Goal: Task Accomplishment & Management: Manage account settings

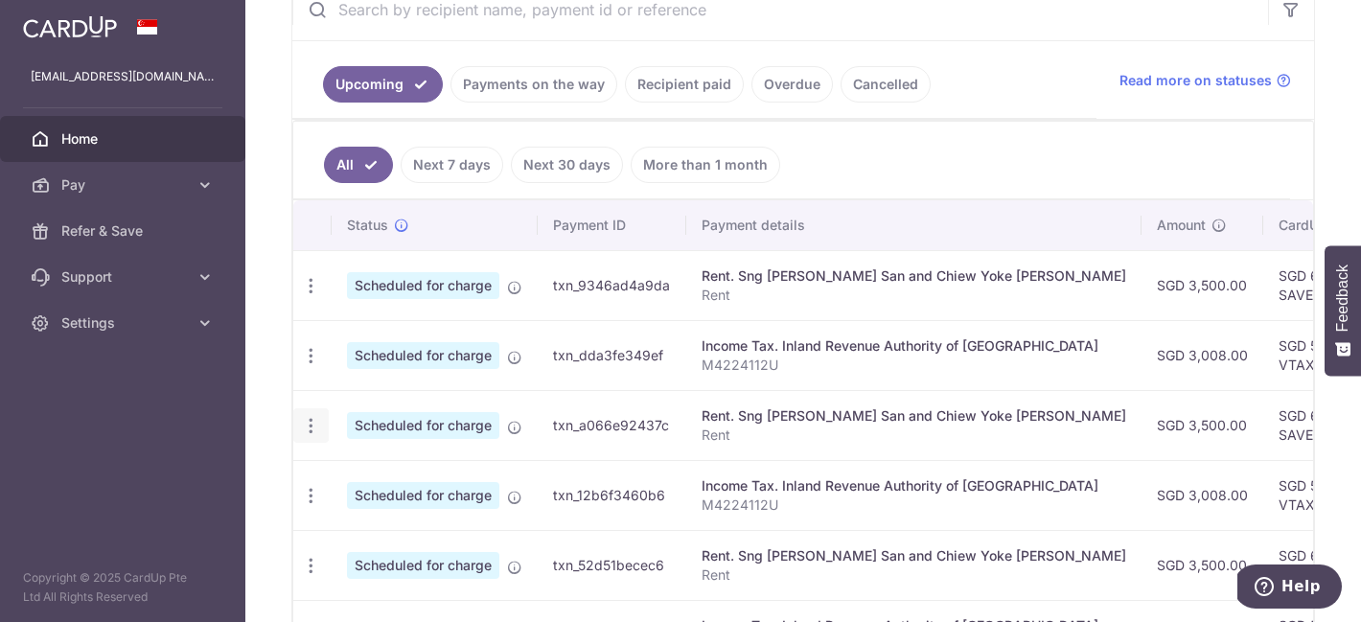
click at [315, 425] on icon "button" at bounding box center [311, 426] width 20 height 20
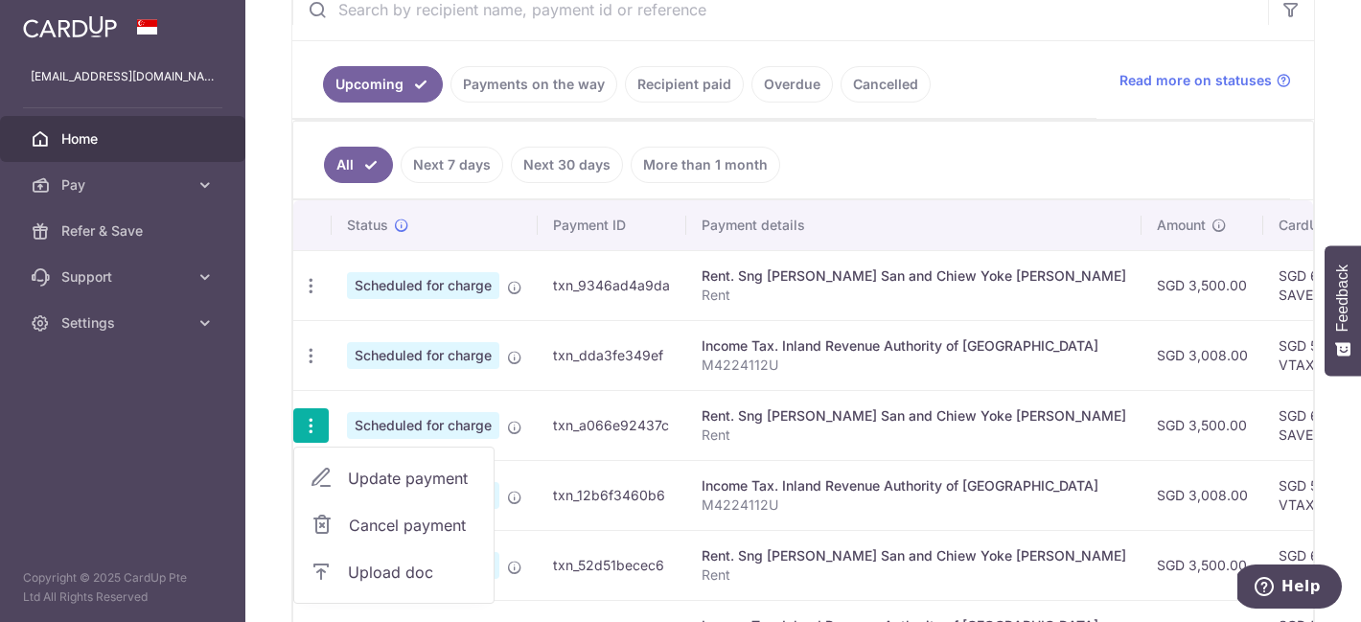
click at [349, 474] on span "Update payment" at bounding box center [413, 478] width 130 height 23
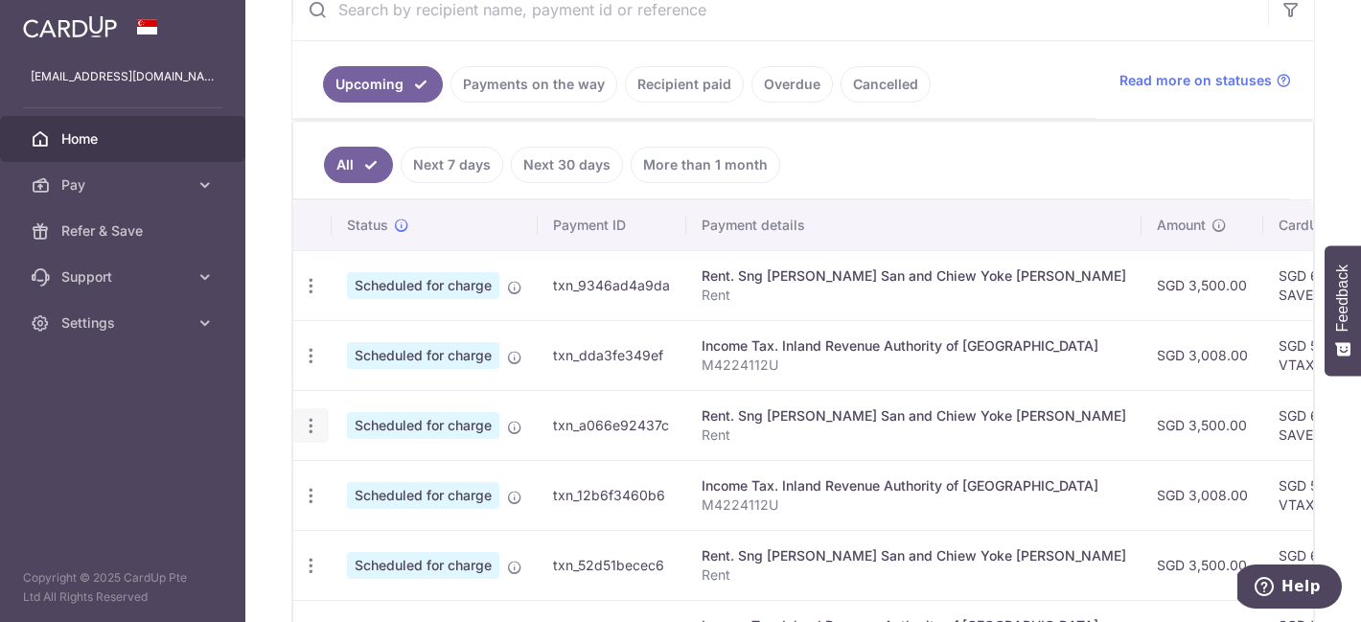
click at [308, 425] on icon "button" at bounding box center [311, 426] width 20 height 20
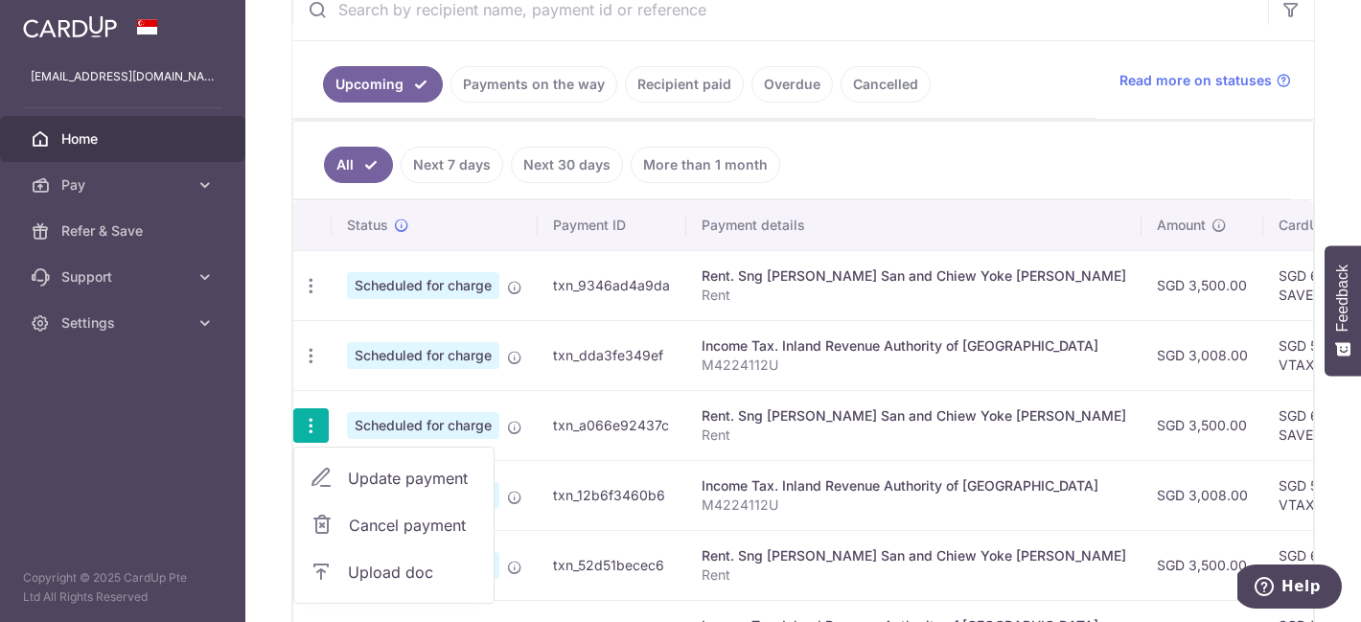
click at [362, 465] on link "Update payment" at bounding box center [393, 478] width 199 height 46
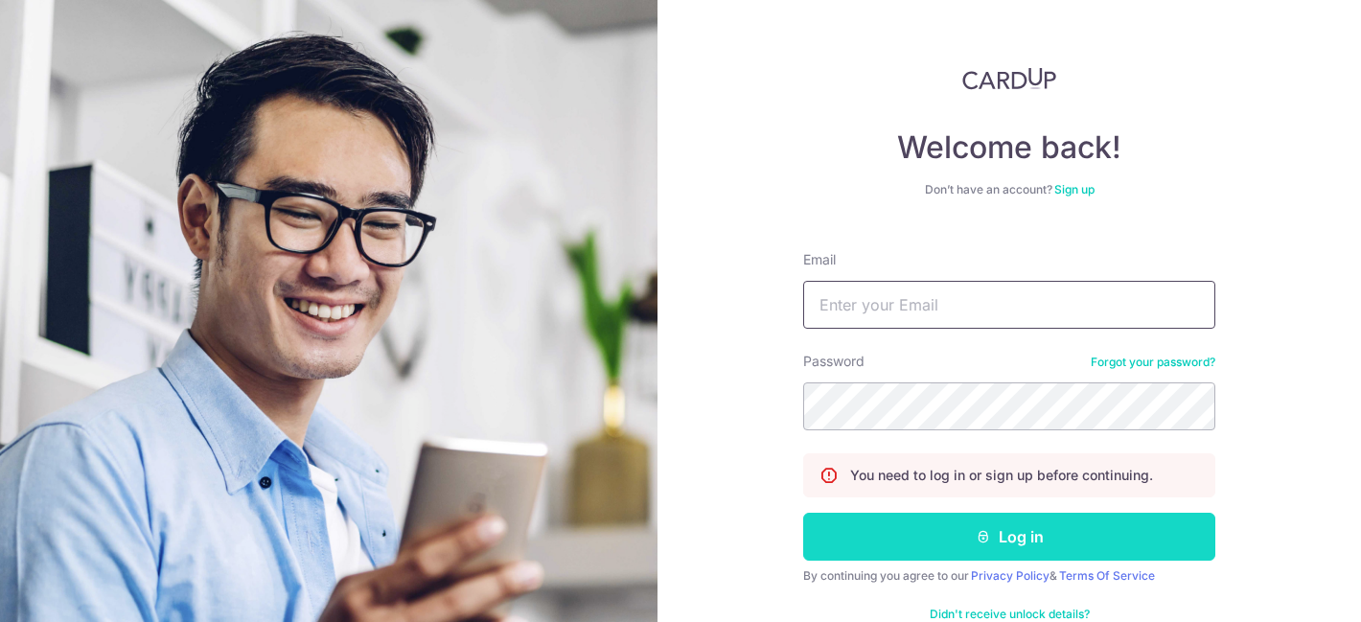
type input "[EMAIL_ADDRESS][DOMAIN_NAME]"
click at [878, 556] on button "Log in" at bounding box center [1009, 537] width 412 height 48
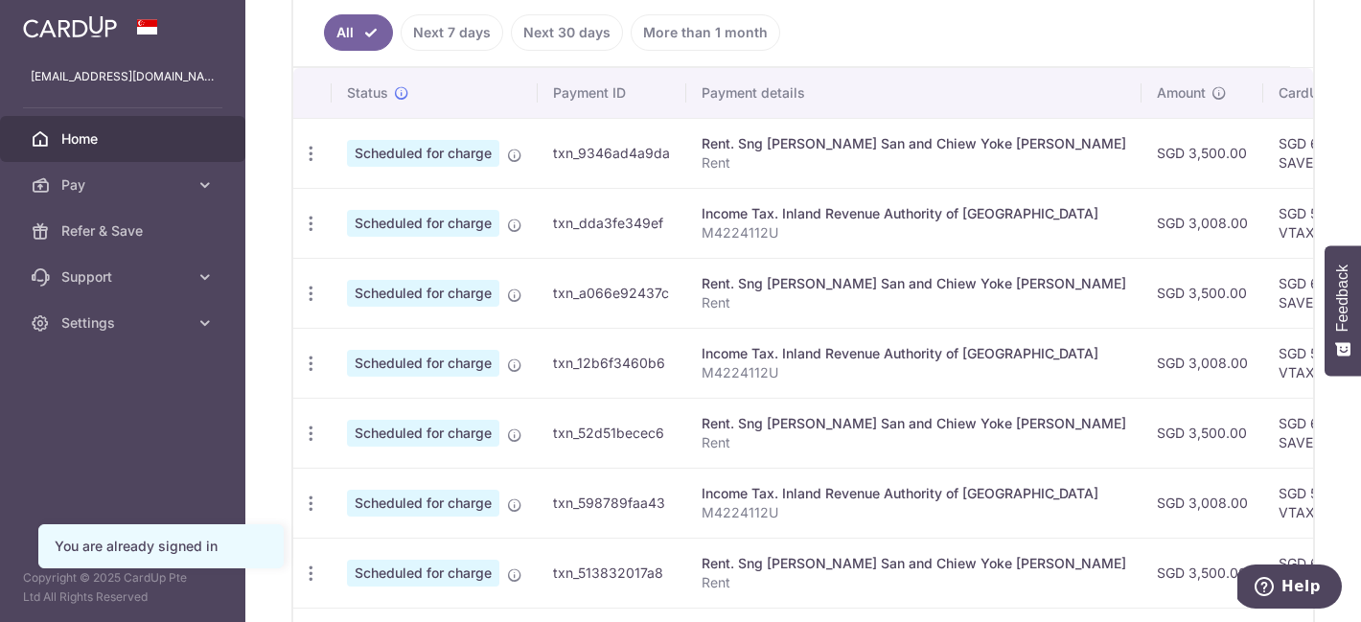
scroll to position [331, 0]
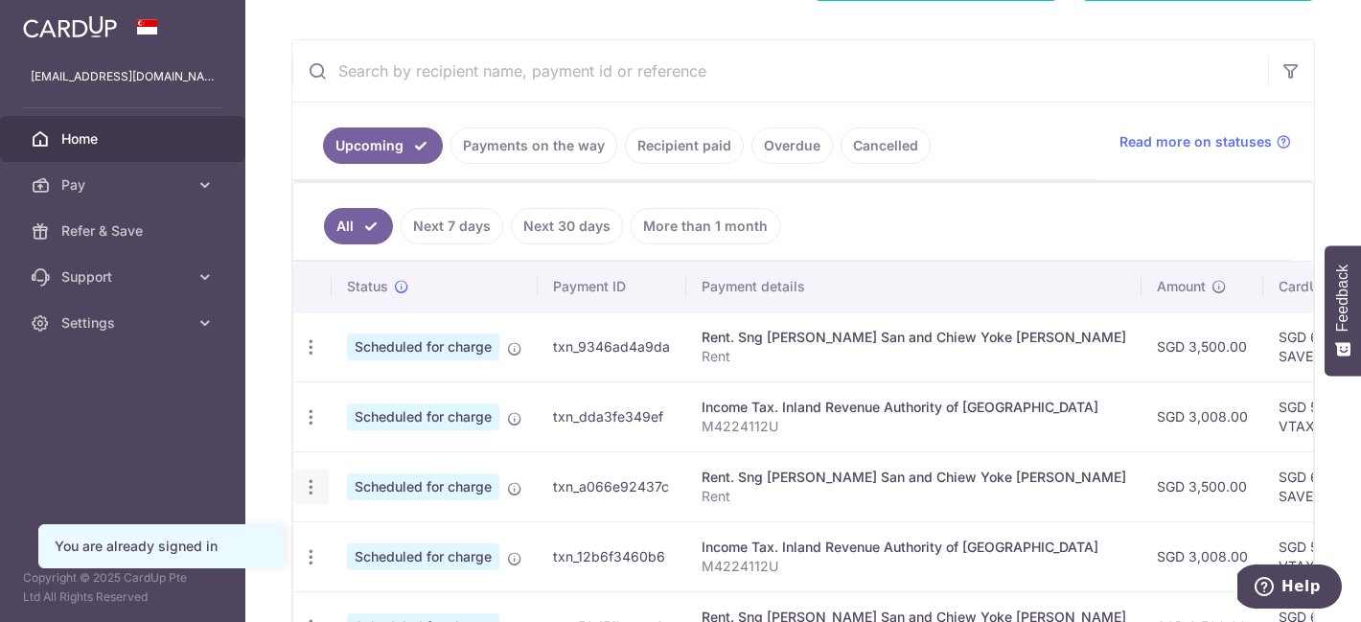
click at [310, 486] on icon "button" at bounding box center [311, 487] width 20 height 20
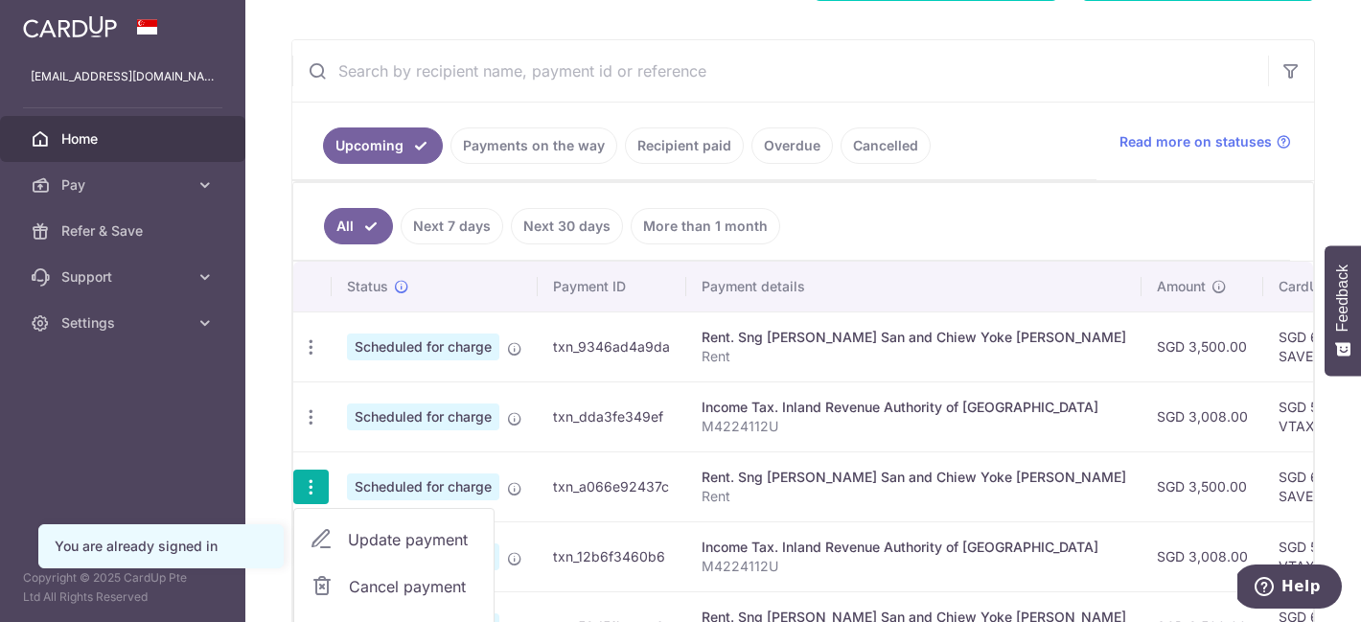
click at [344, 538] on link "Update payment" at bounding box center [393, 540] width 199 height 46
radio input "true"
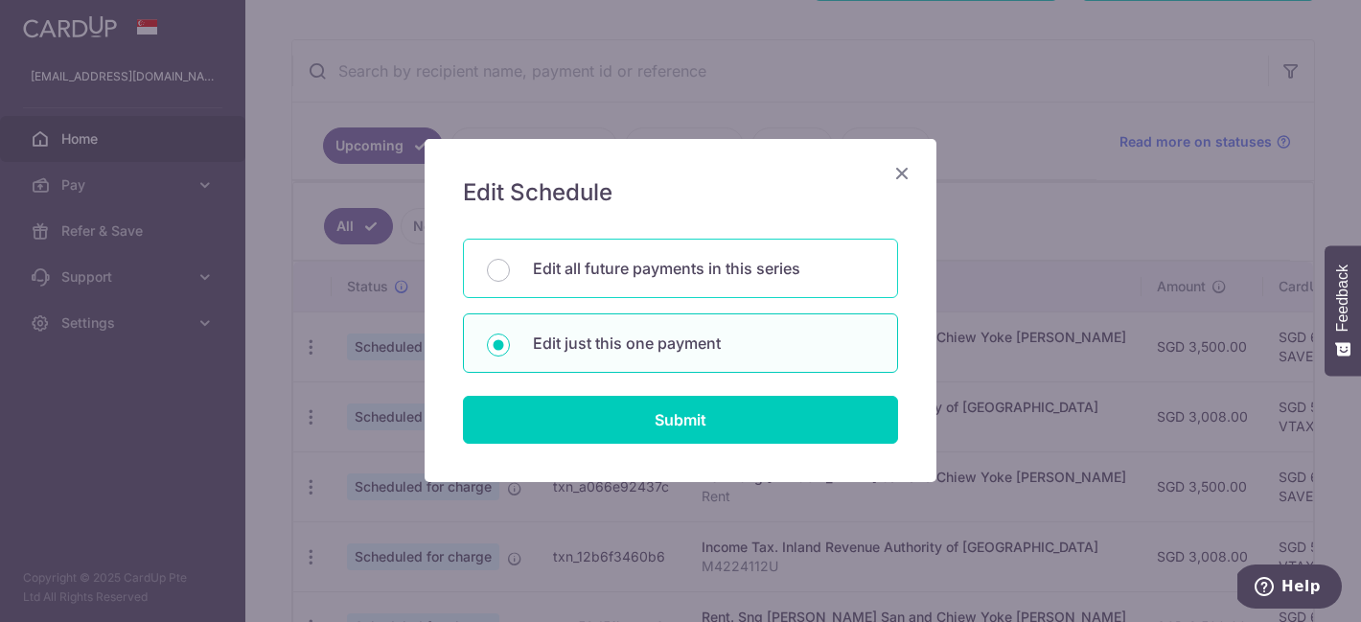
click at [722, 268] on p "Edit all future payments in this series" at bounding box center [703, 268] width 341 height 23
click at [510, 268] on input "Edit all future payments in this series" at bounding box center [498, 270] width 23 height 23
radio input "true"
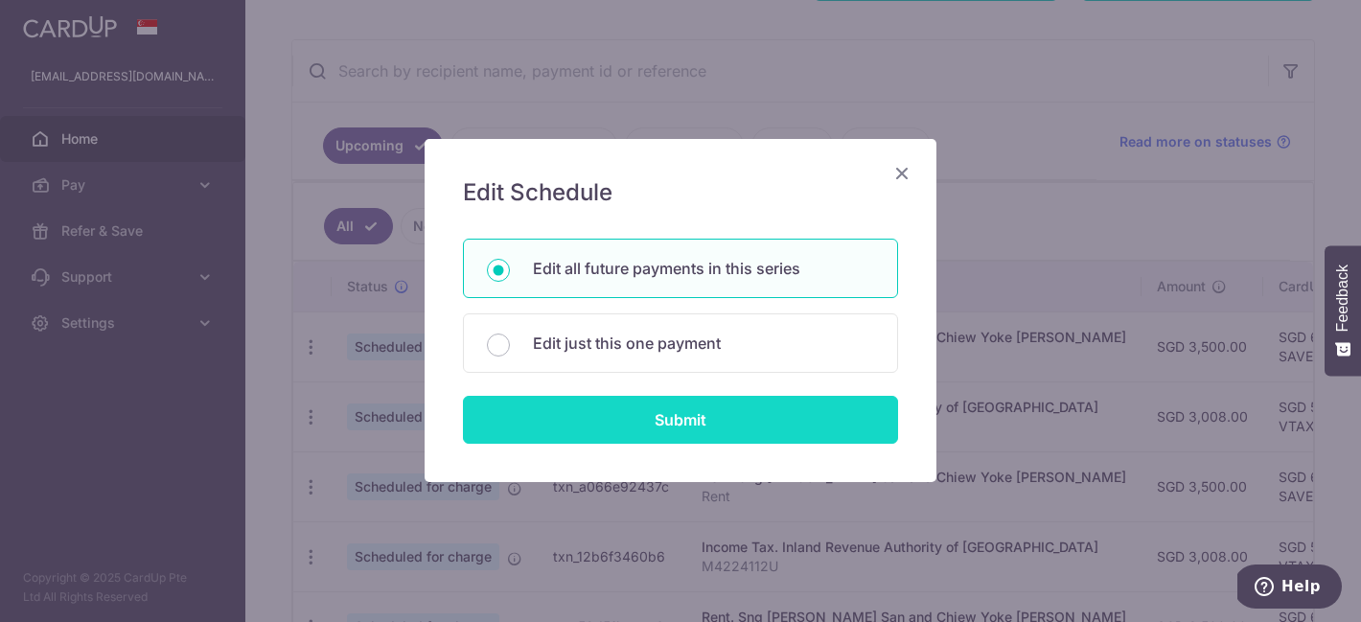
click at [679, 424] on input "Submit" at bounding box center [680, 420] width 435 height 48
radio input "true"
type input "3,500.00"
type input "Rent"
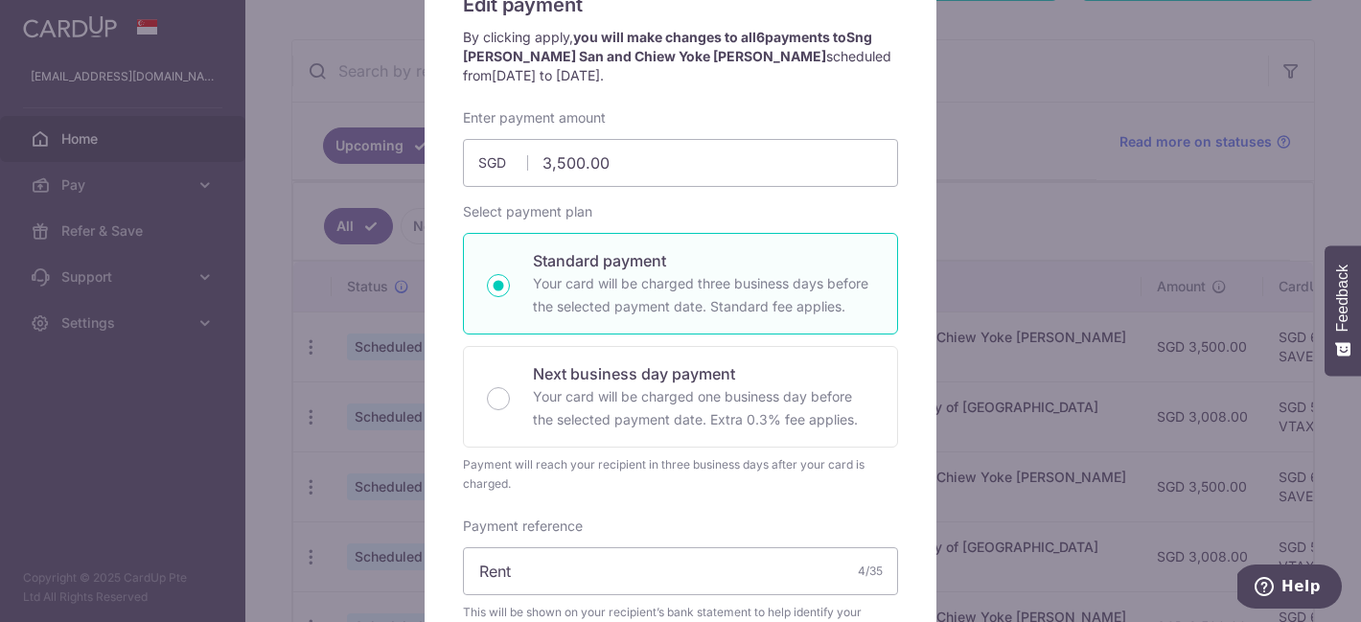
scroll to position [0, 0]
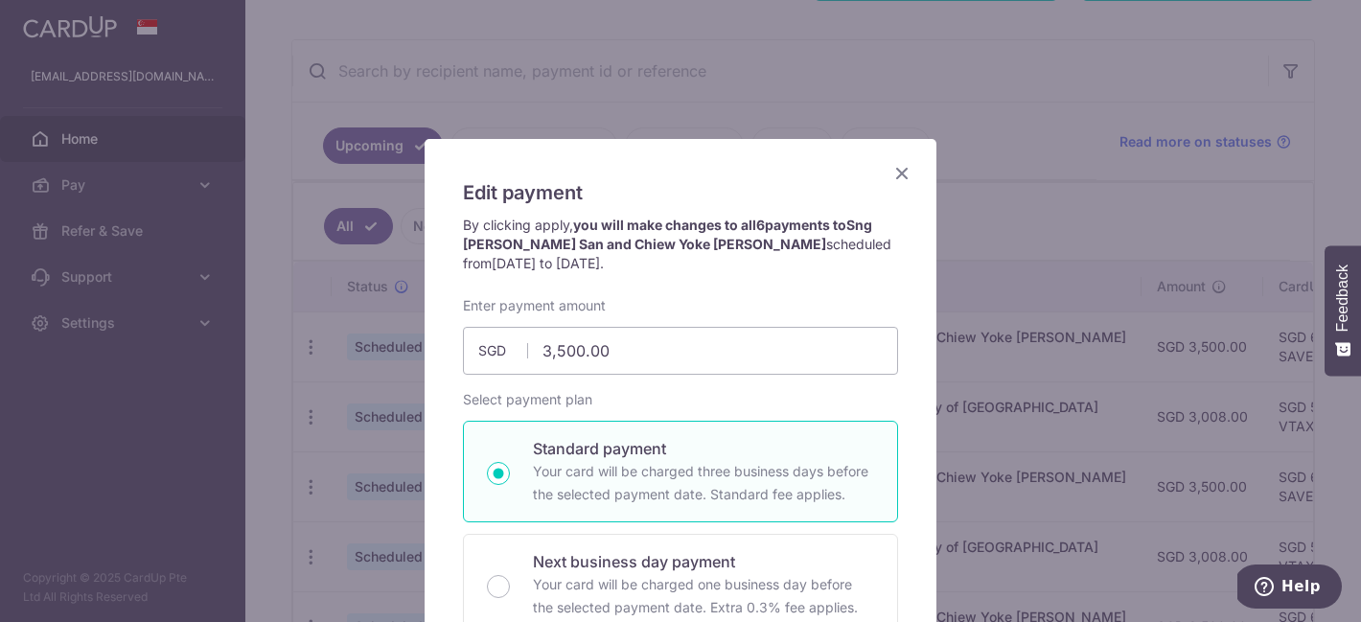
click at [903, 171] on icon "Close" at bounding box center [901, 173] width 23 height 24
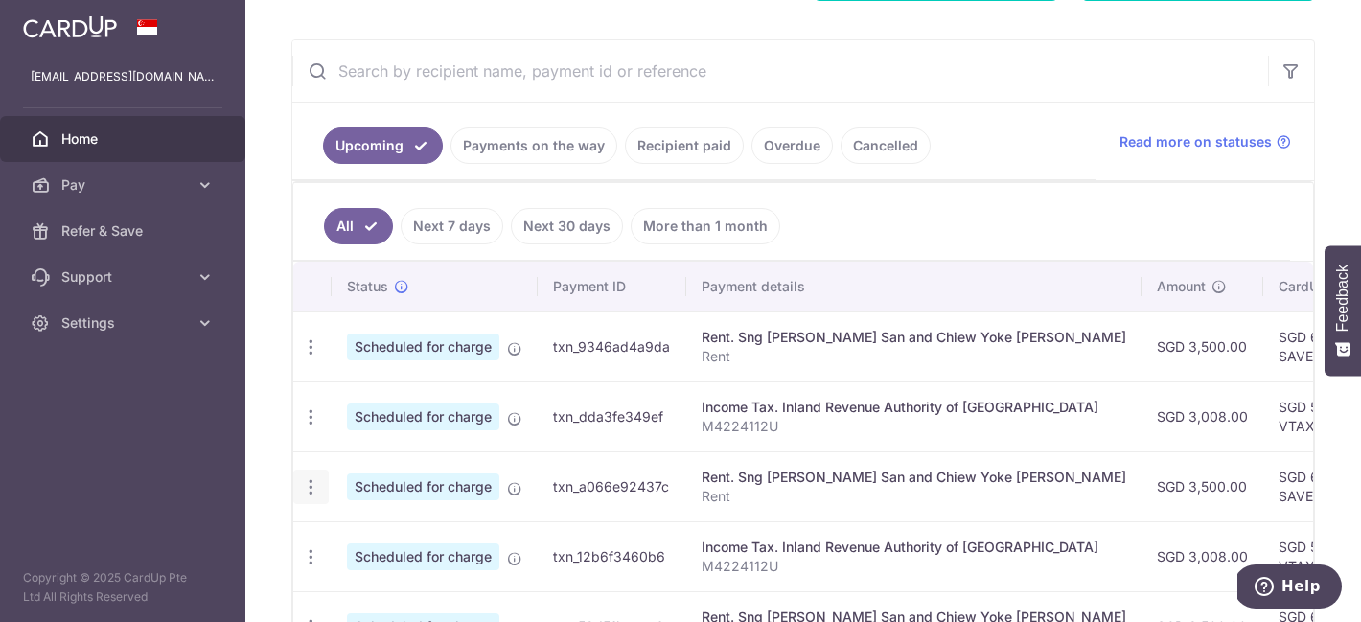
click at [312, 491] on icon "button" at bounding box center [311, 487] width 20 height 20
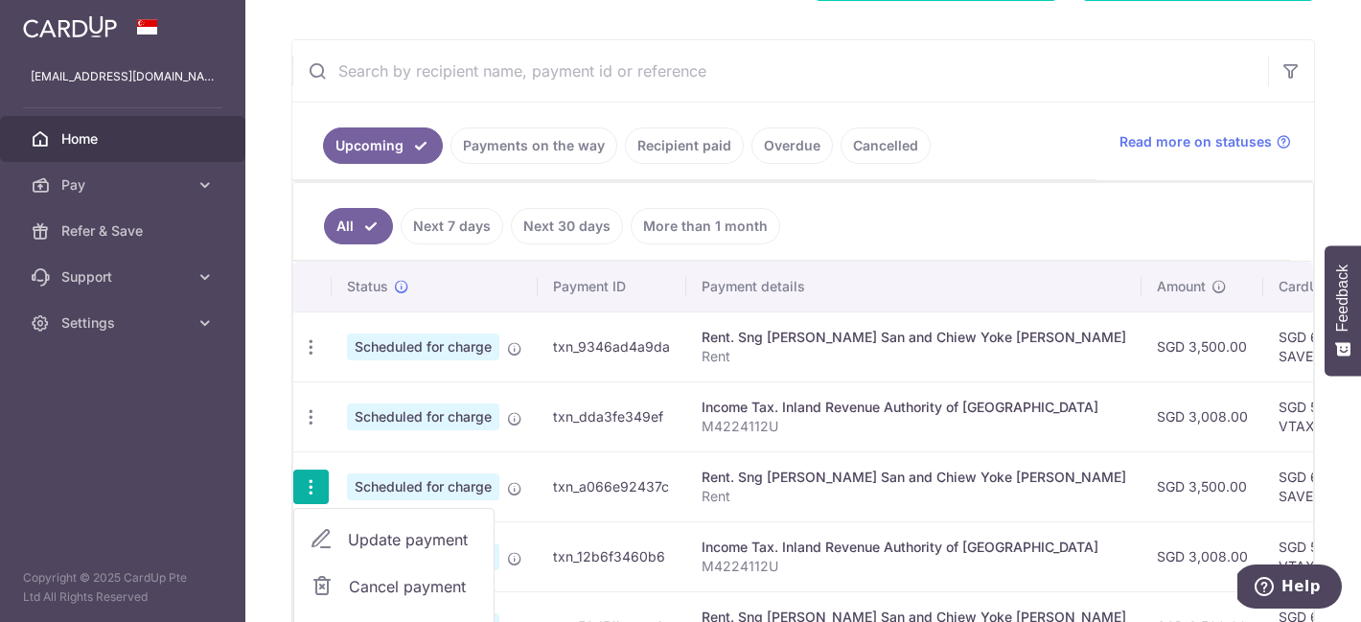
click at [343, 535] on link "Update payment" at bounding box center [393, 540] width 199 height 46
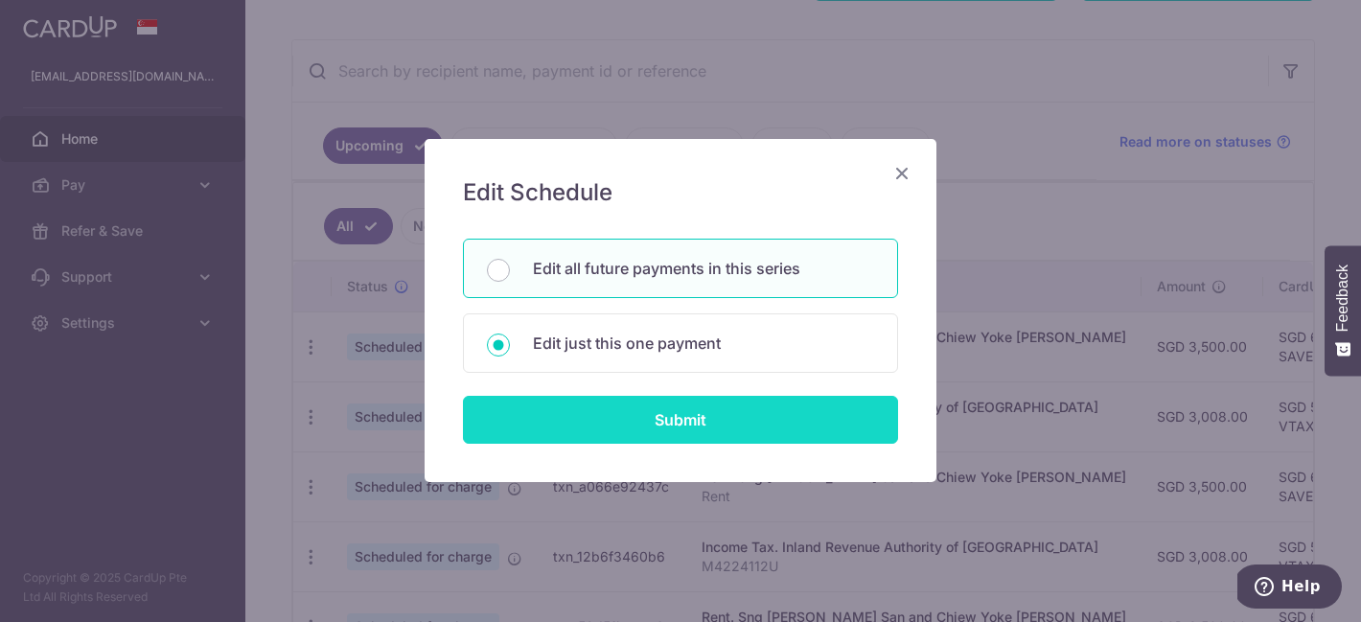
click at [627, 412] on input "Submit" at bounding box center [680, 420] width 435 height 48
radio input "true"
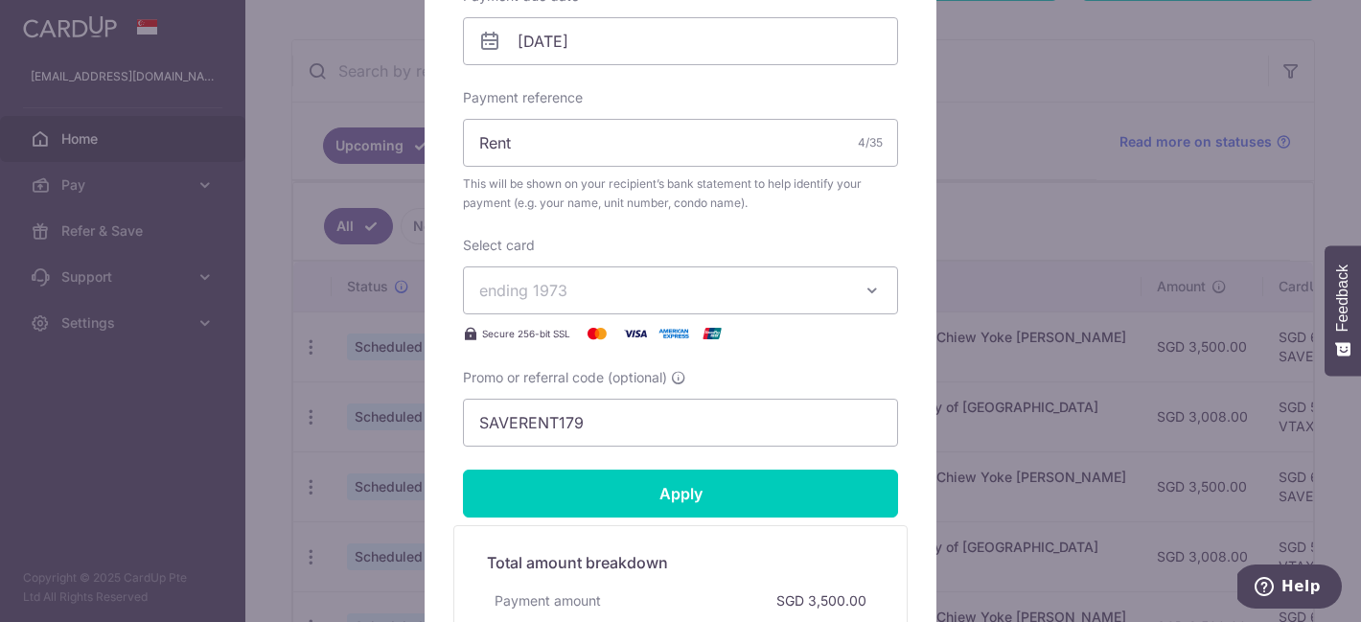
scroll to position [365, 0]
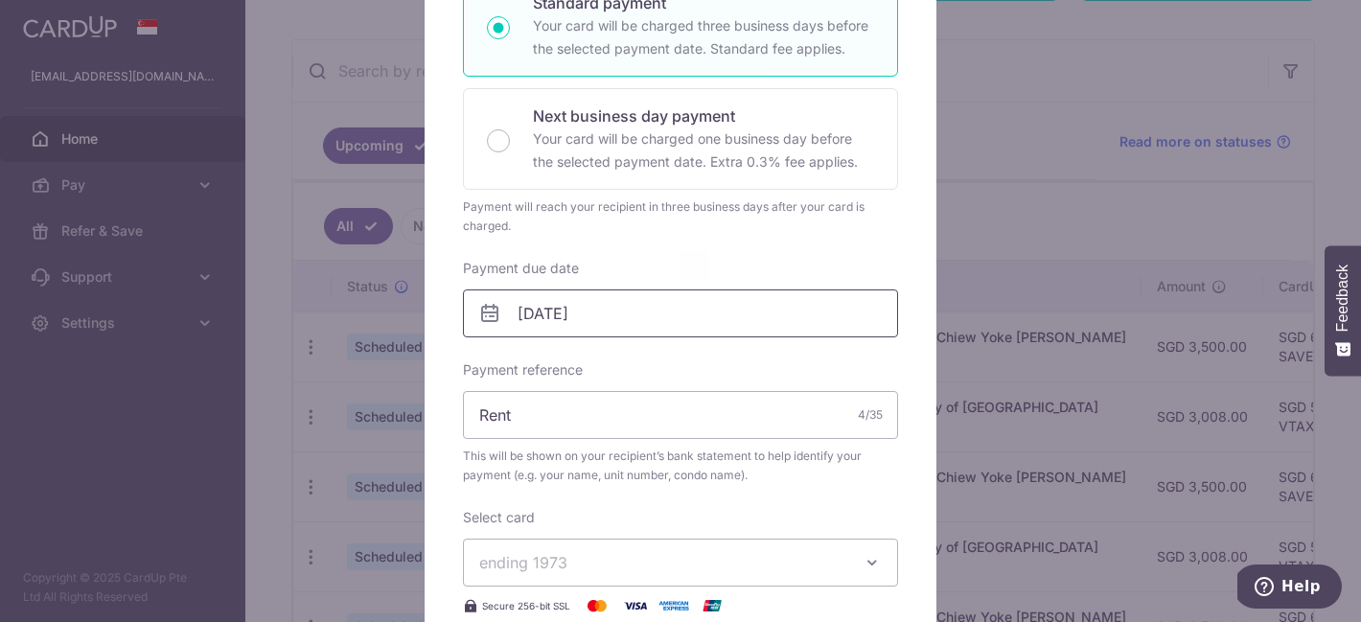
click at [641, 322] on body "cmontgomery@sas.edu.sg Home Pay Payments Recipients Cards Refer & Save Support …" at bounding box center [680, 311] width 1361 height 622
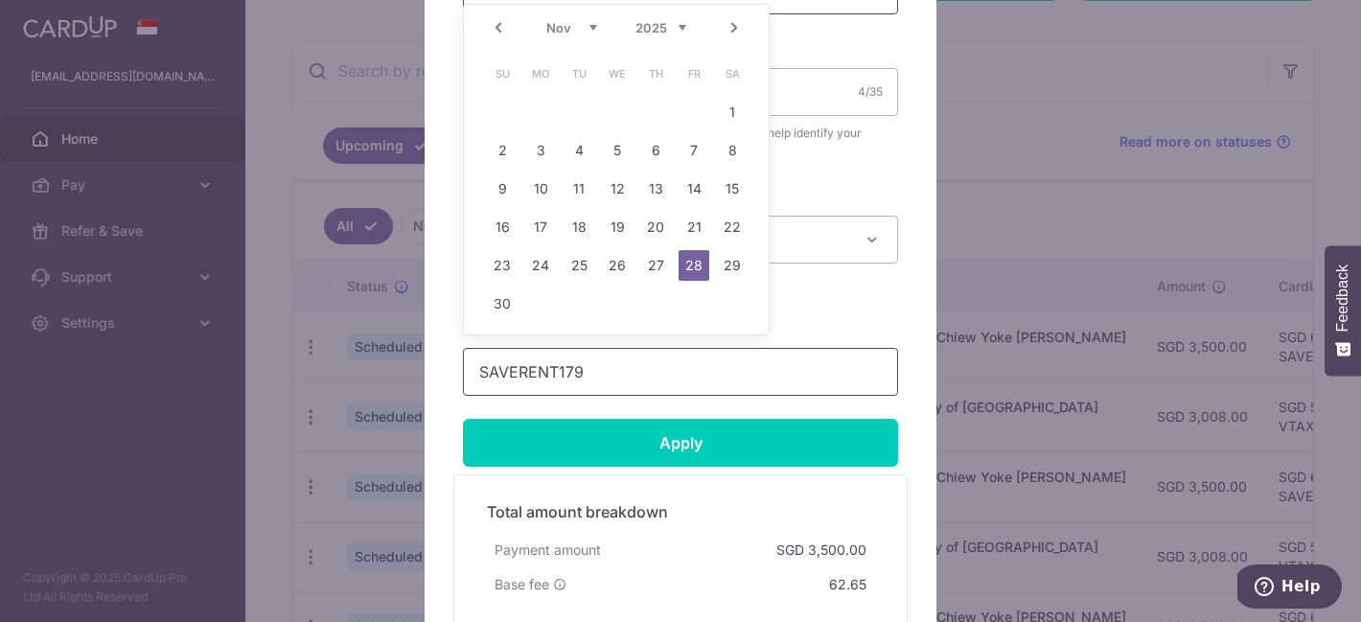
scroll to position [702, 0]
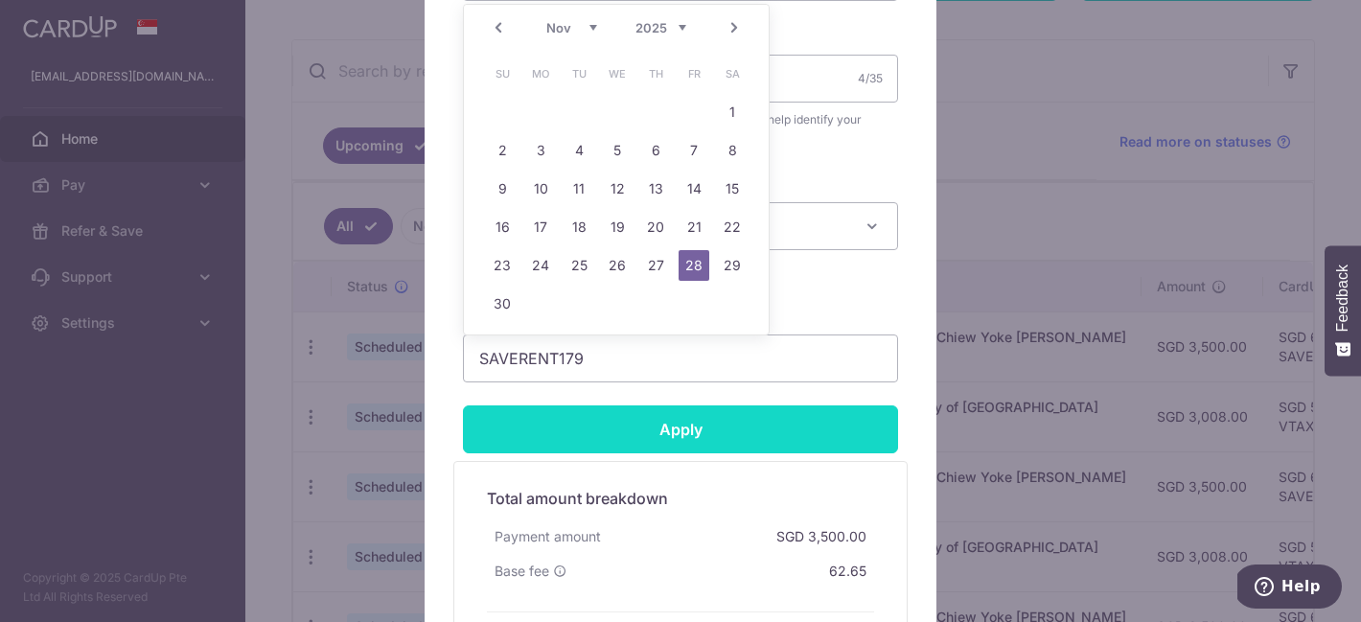
click at [689, 432] on input "Apply" at bounding box center [680, 429] width 435 height 48
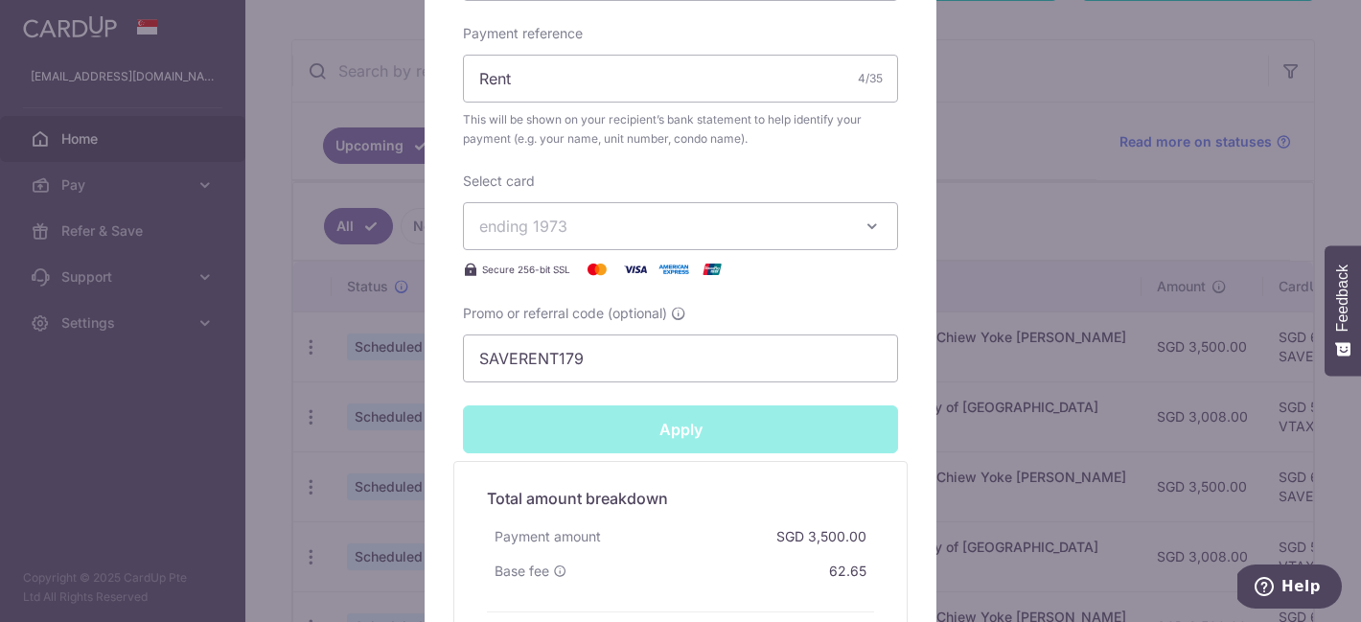
type input "Successfully Applied"
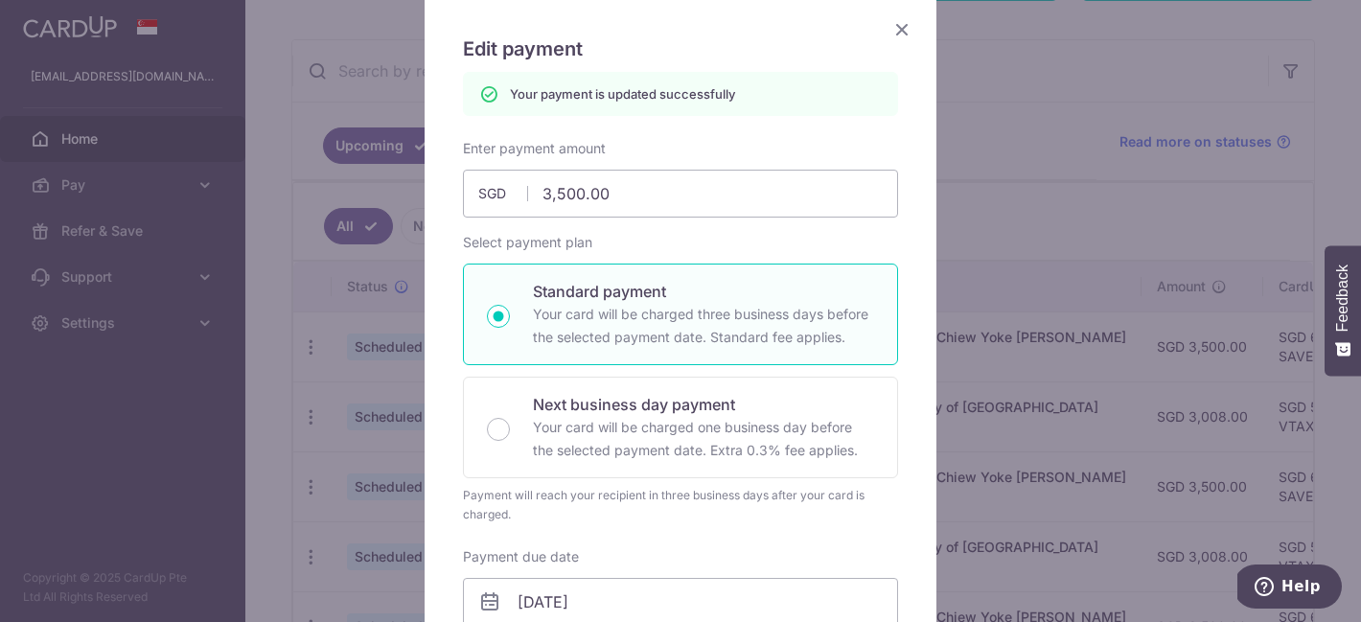
scroll to position [106, 0]
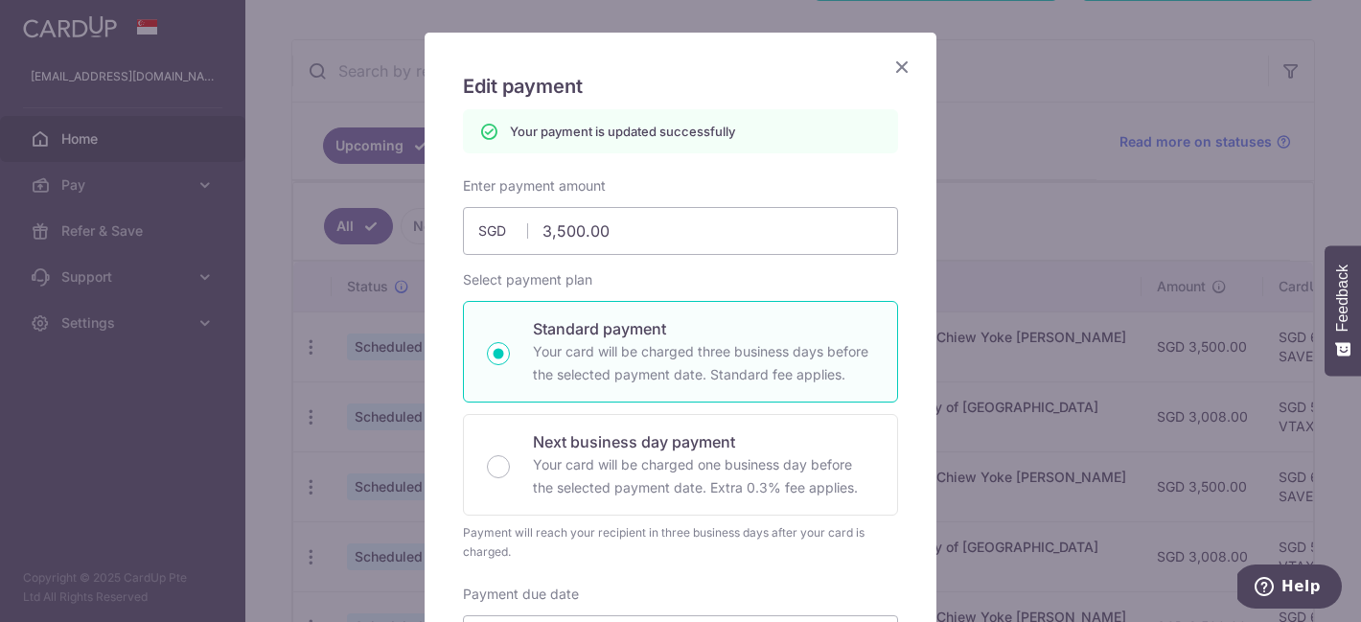
click at [897, 68] on icon "Close" at bounding box center [901, 67] width 23 height 24
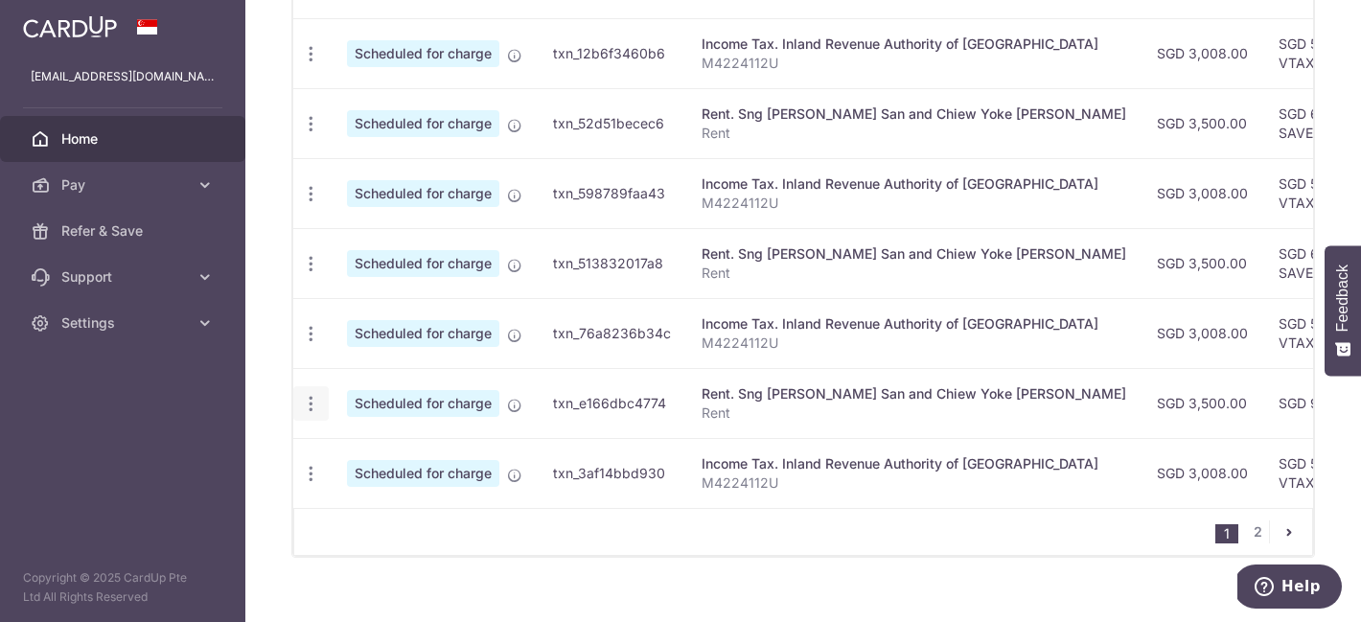
click at [309, 404] on icon "button" at bounding box center [311, 404] width 20 height 20
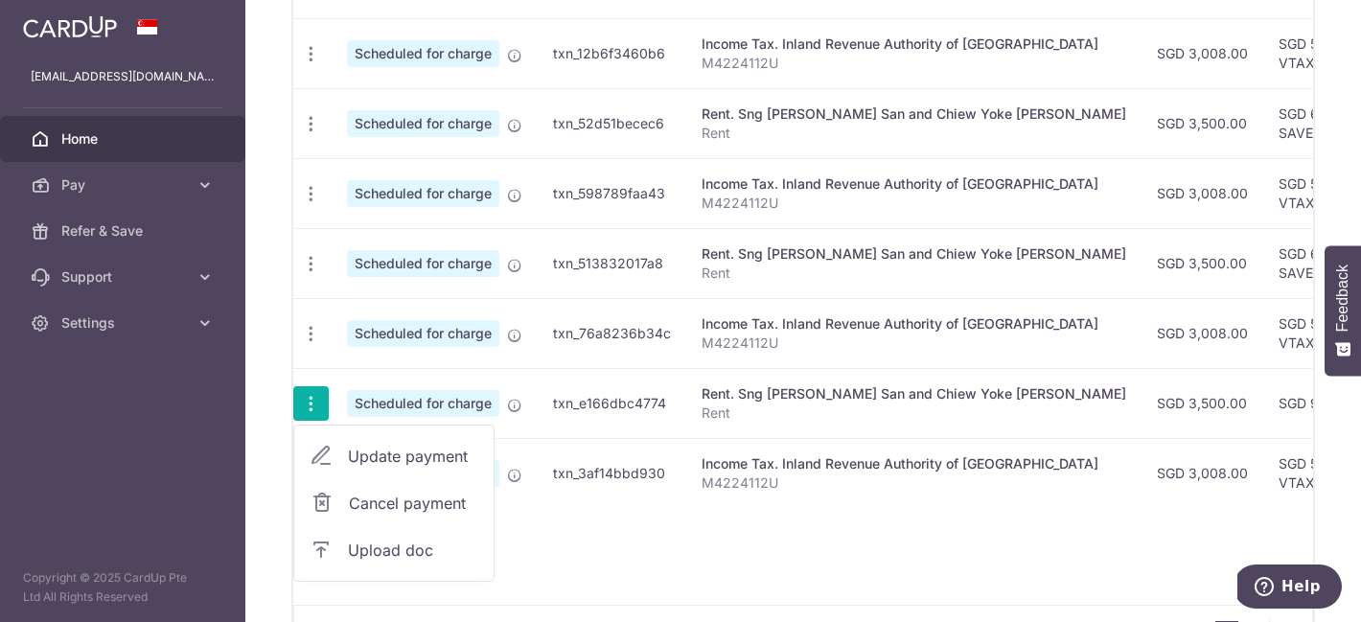
click at [361, 457] on span "Update payment" at bounding box center [413, 456] width 130 height 23
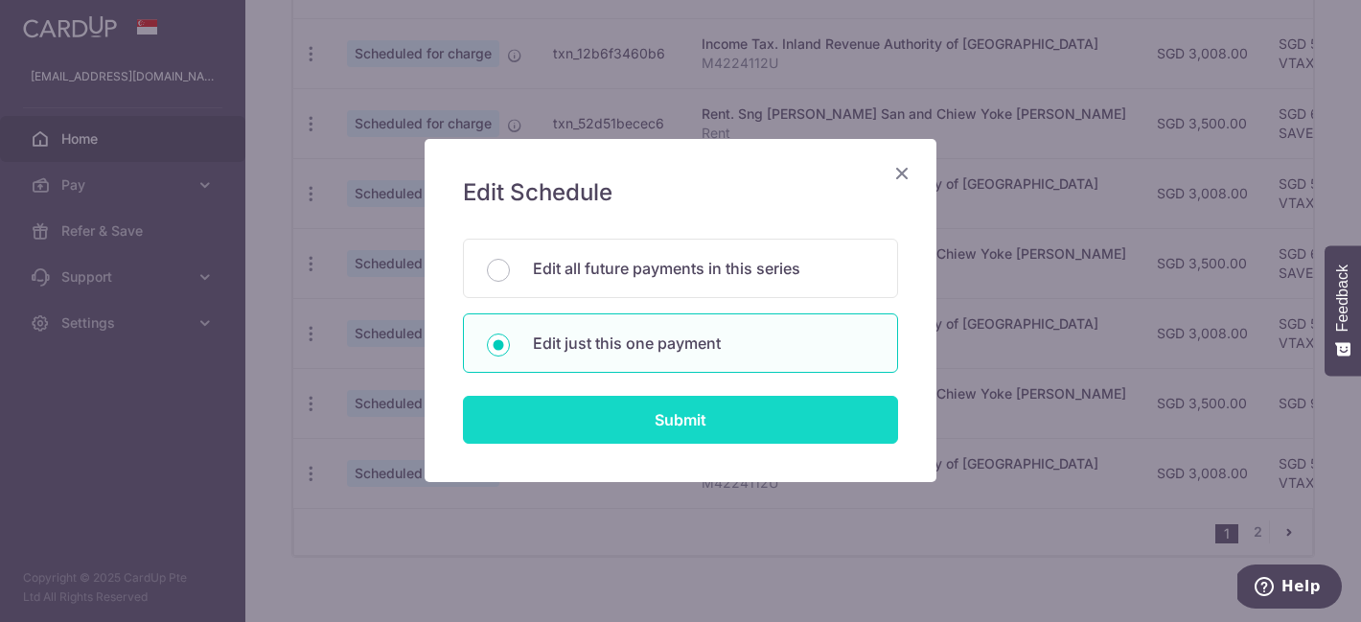
click at [612, 431] on input "Submit" at bounding box center [680, 420] width 435 height 48
radio input "true"
type input "3,500.00"
type input "[DATE]"
type input "Rent"
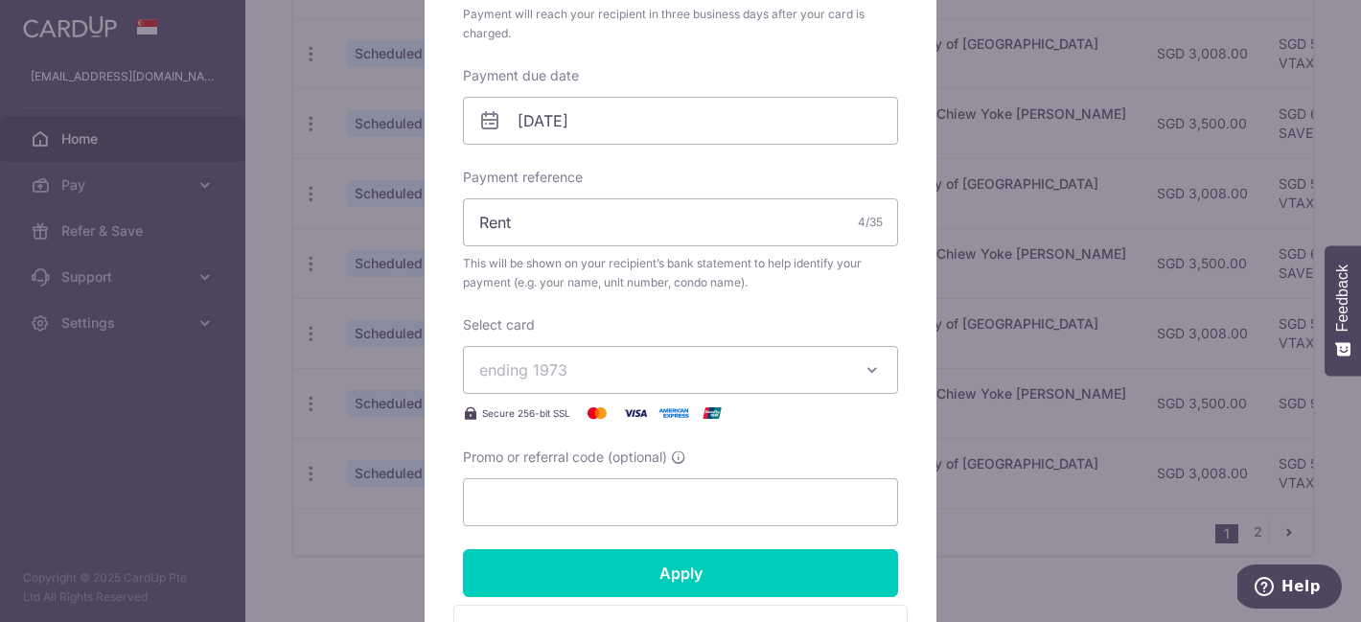
scroll to position [559, 0]
click at [607, 119] on input "[DATE]" at bounding box center [680, 120] width 435 height 48
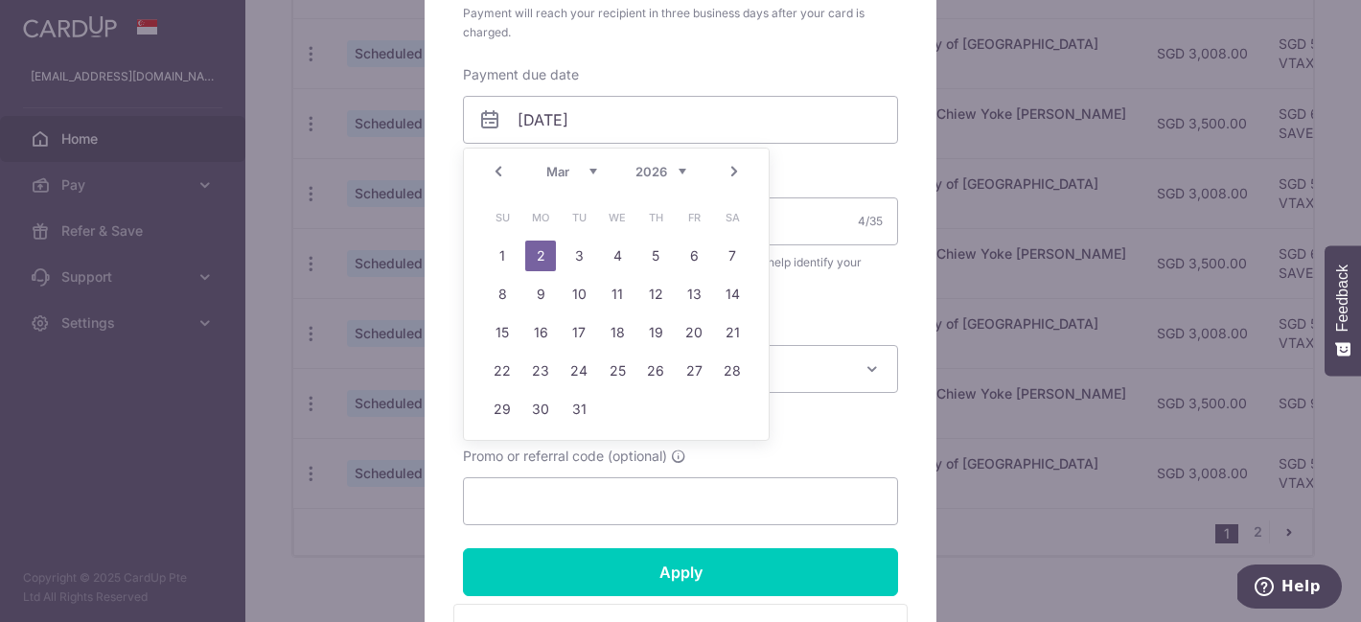
click at [499, 169] on link "Prev" at bounding box center [498, 171] width 23 height 23
click at [697, 368] on link "27" at bounding box center [694, 371] width 31 height 31
type input "27/02/2026"
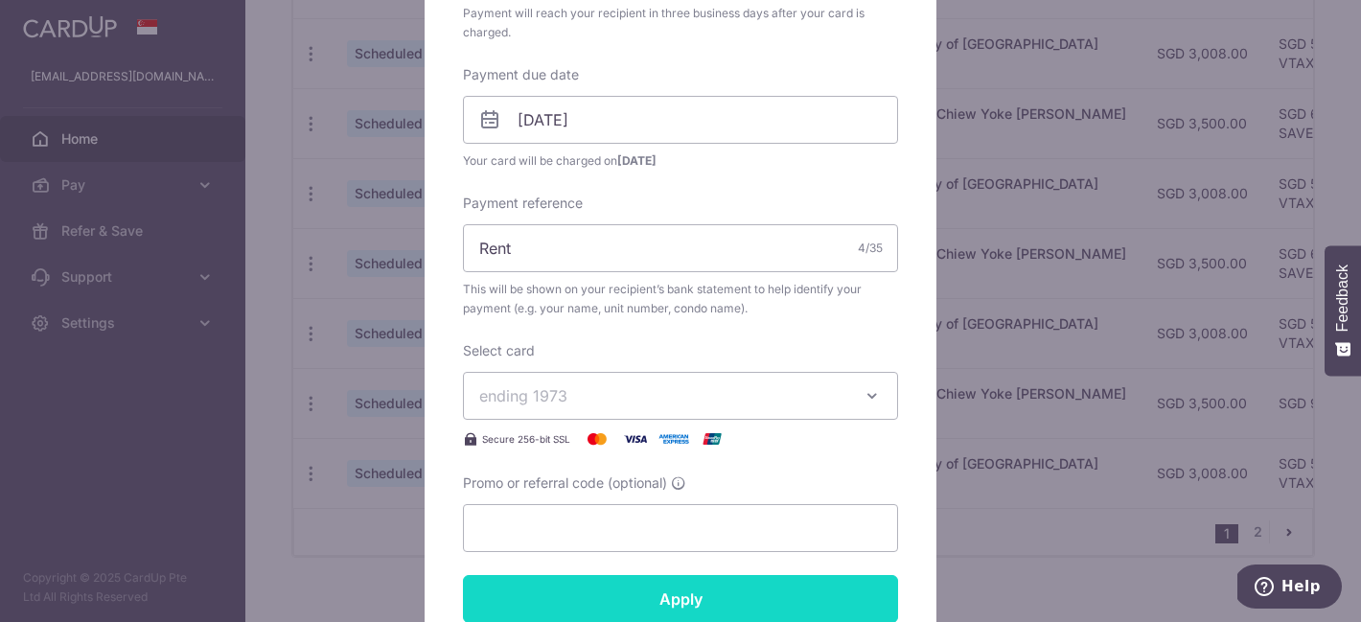
click at [654, 601] on input "Apply" at bounding box center [680, 599] width 435 height 48
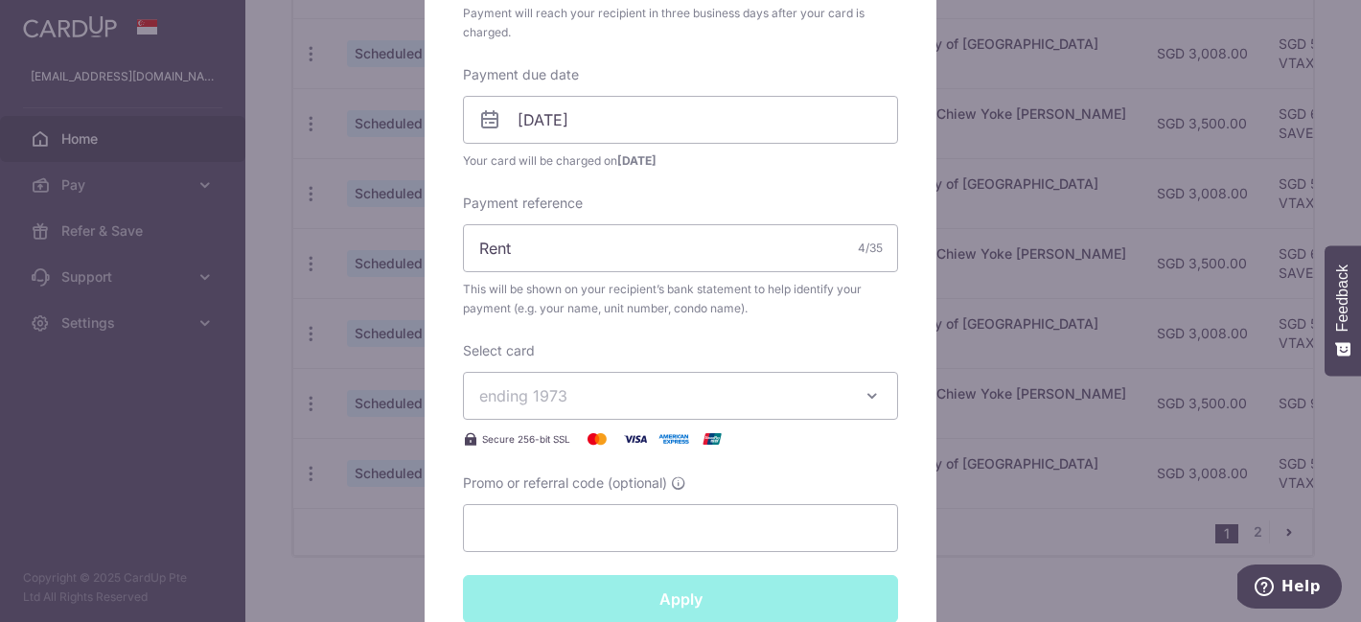
type input "Successfully Applied"
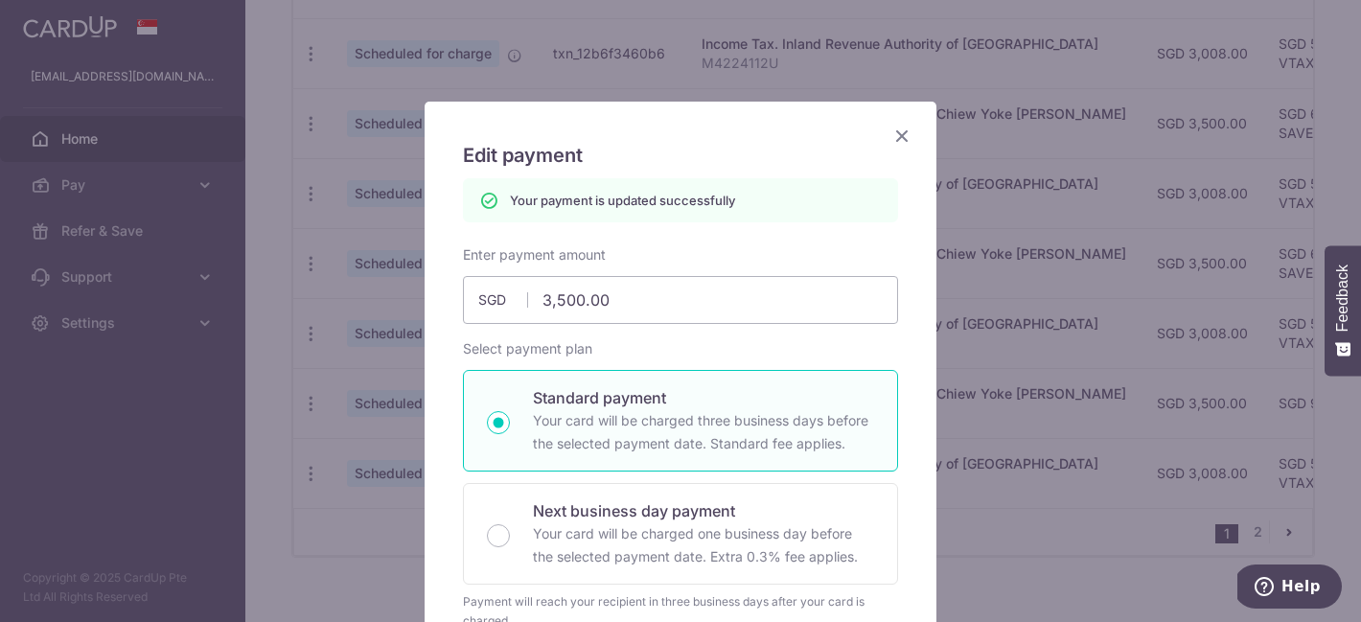
scroll to position [17, 0]
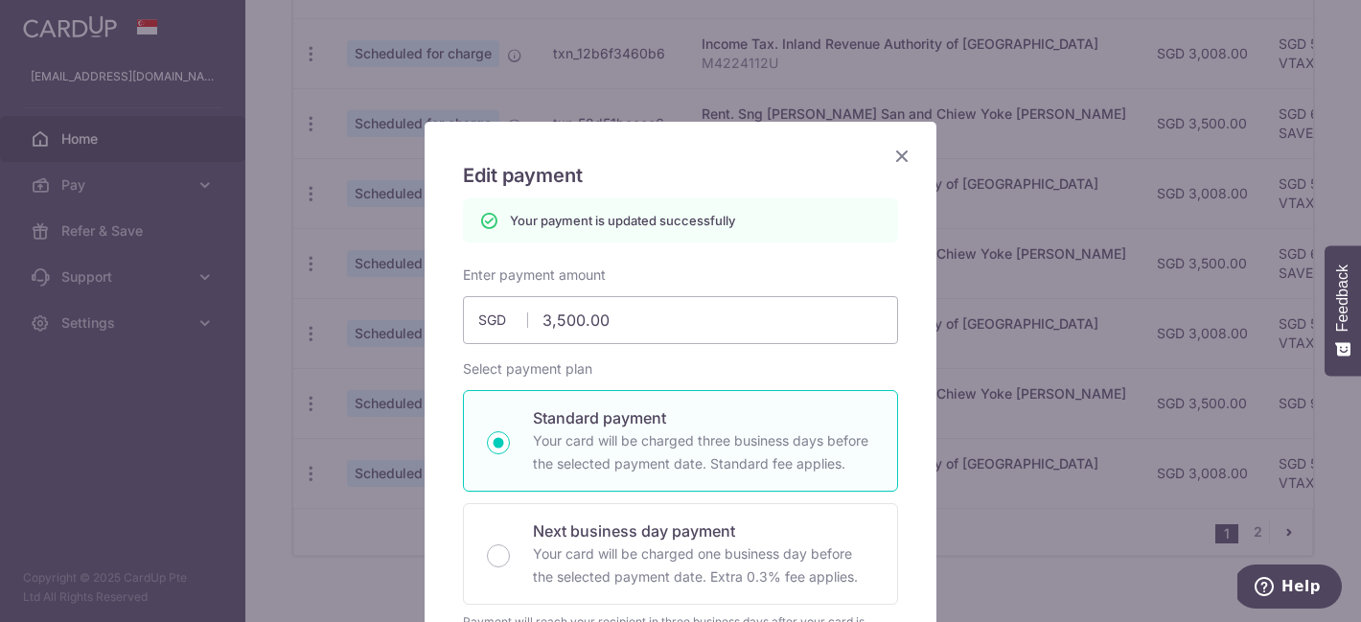
click at [909, 153] on icon "Close" at bounding box center [901, 156] width 23 height 24
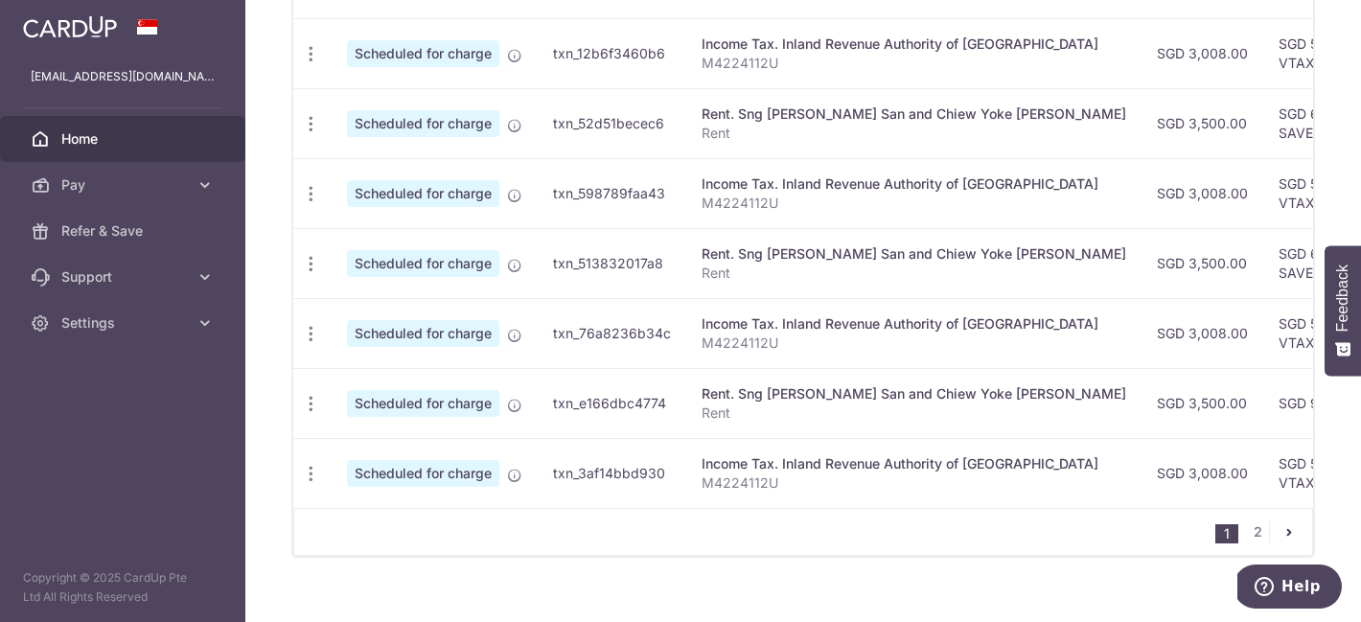
scroll to position [828, 0]
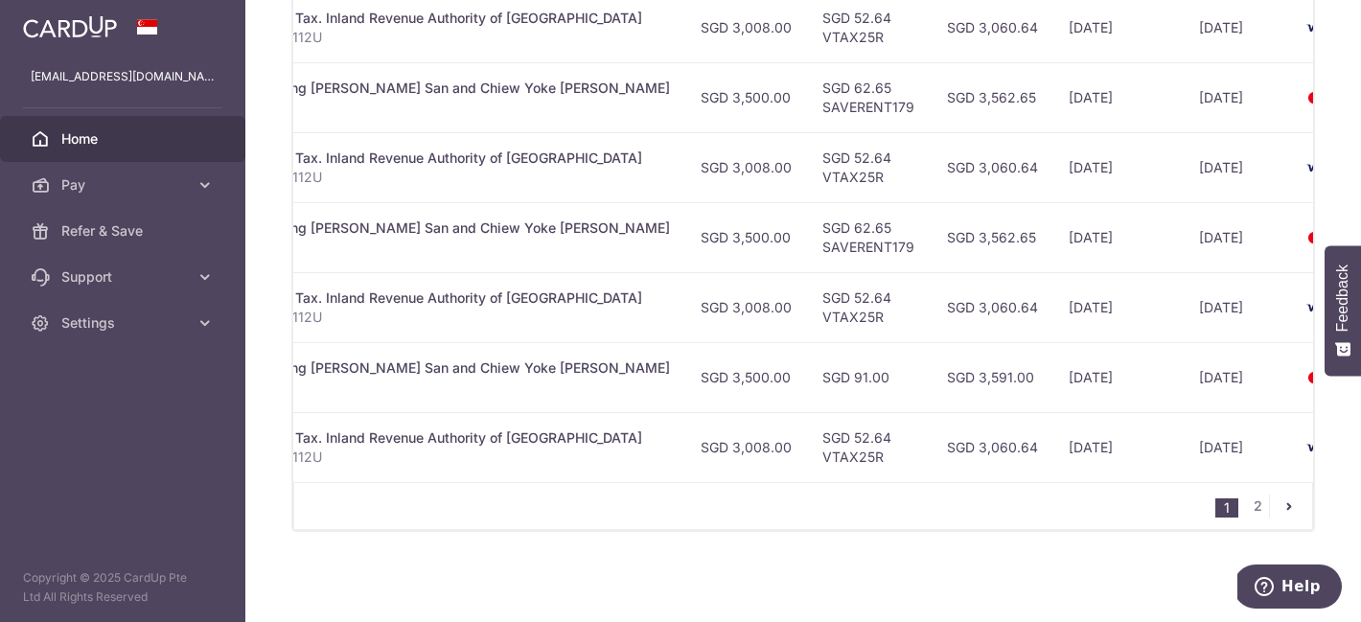
scroll to position [0, 473]
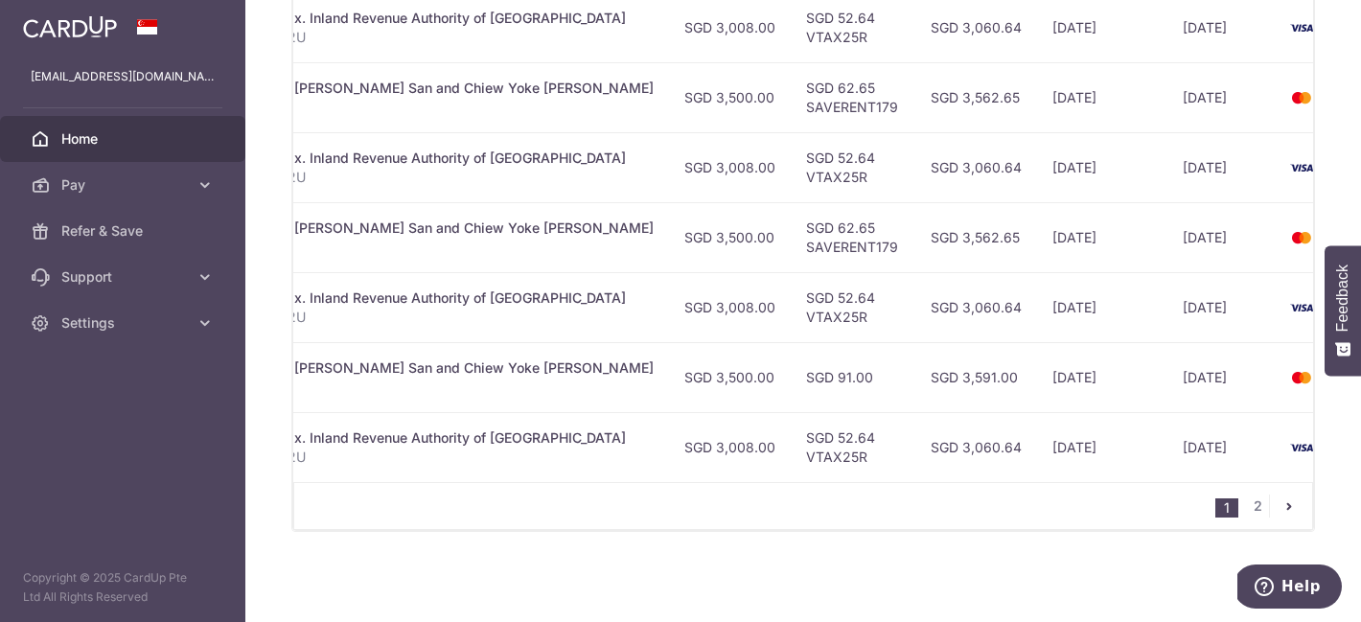
click at [1243, 510] on ul "1 2" at bounding box center [1263, 506] width 97 height 23
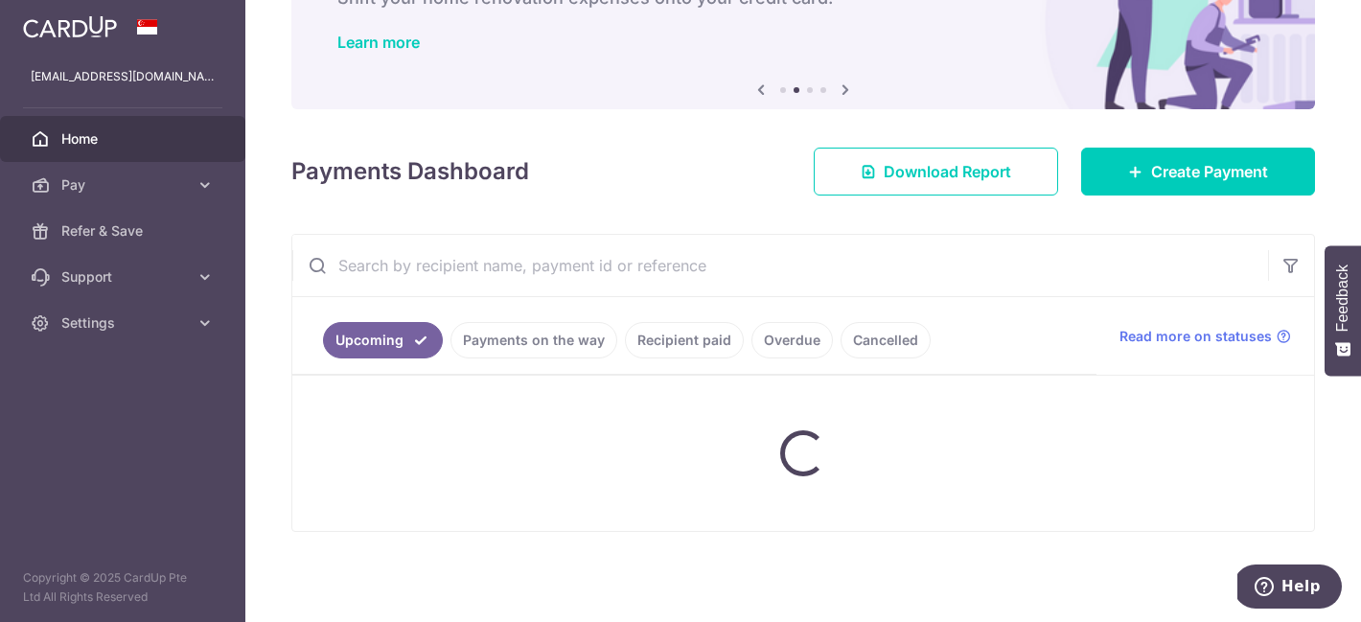
scroll to position [160, 0]
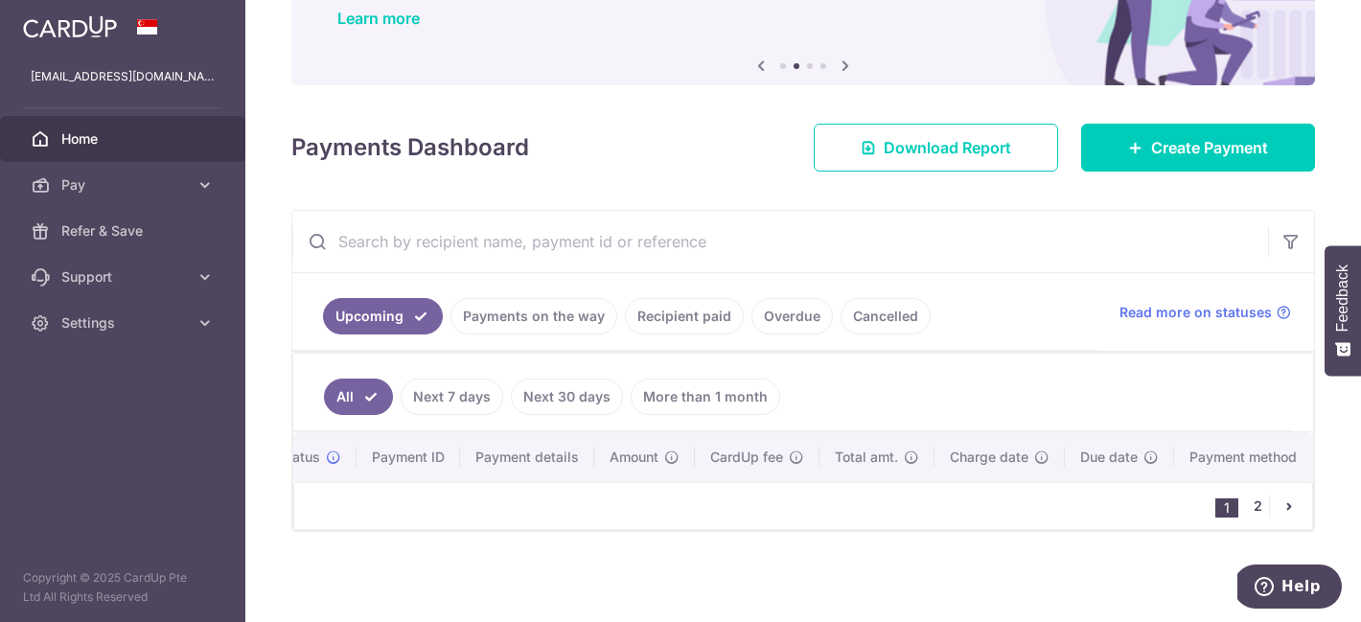
click at [1258, 514] on link "2" at bounding box center [1257, 506] width 23 height 23
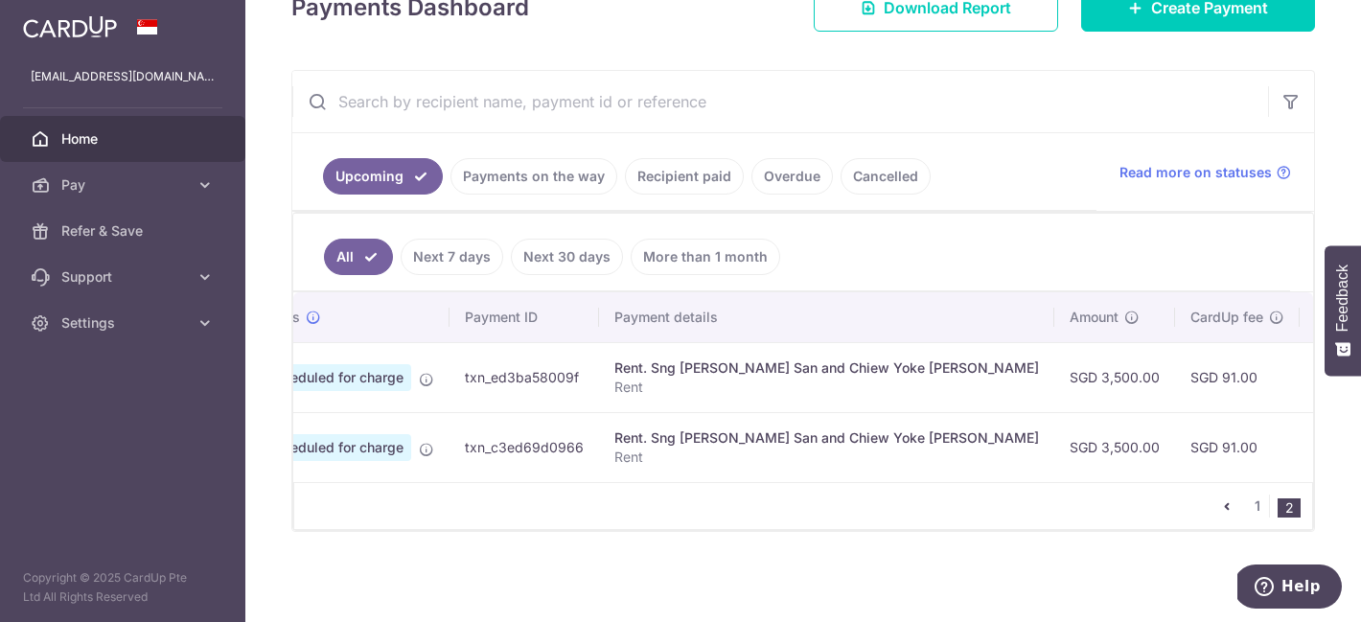
scroll to position [0, 0]
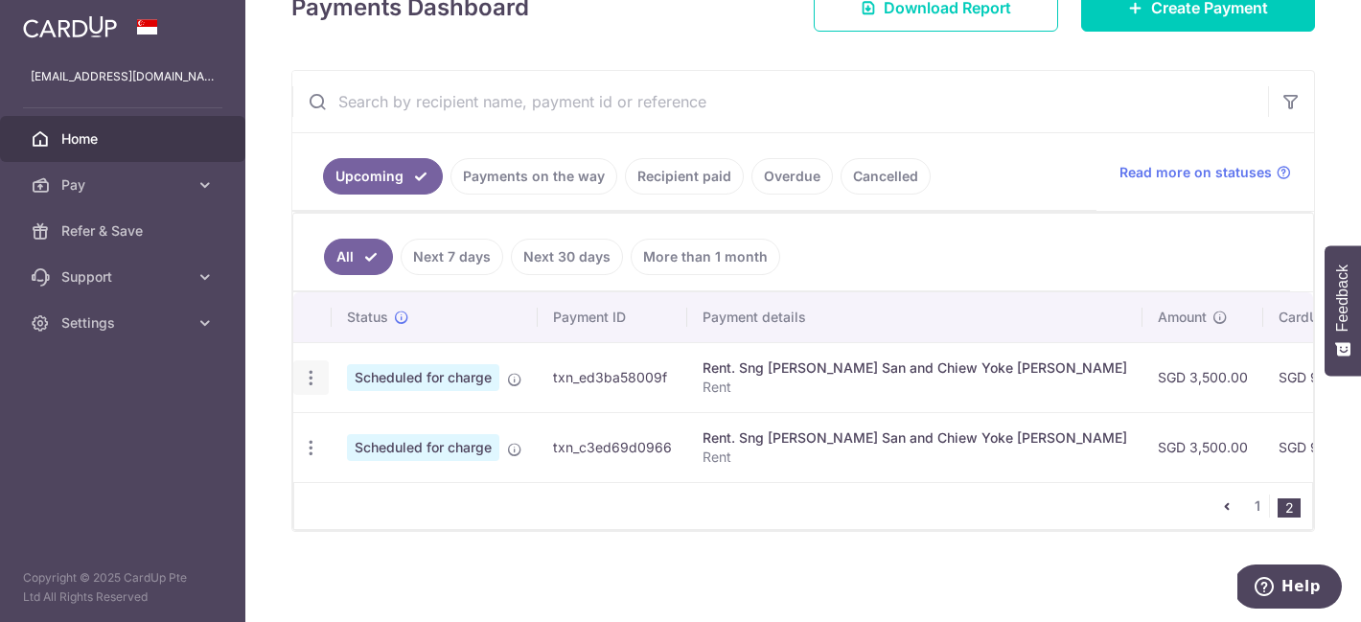
click at [316, 381] on icon "button" at bounding box center [311, 378] width 20 height 20
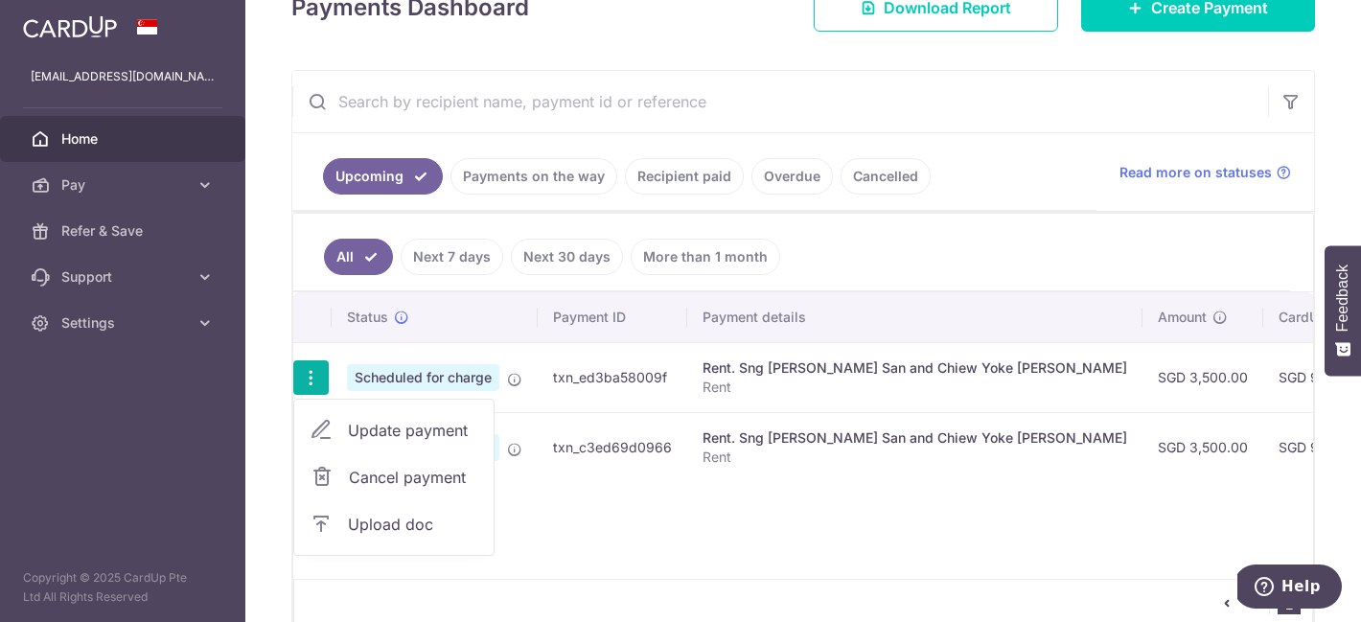
click at [368, 429] on span "Update payment" at bounding box center [413, 430] width 130 height 23
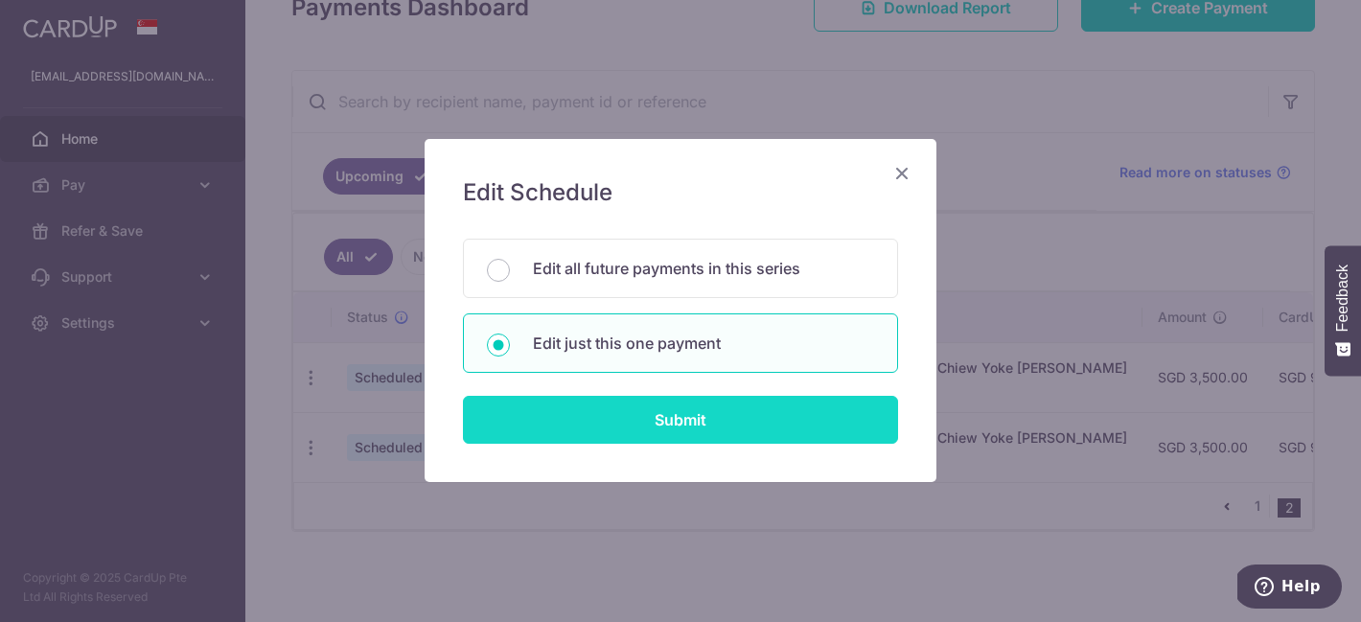
click at [566, 428] on input "Submit" at bounding box center [680, 420] width 435 height 48
radio input "true"
type input "3,500.00"
type input "02/04/2026"
type input "Rent"
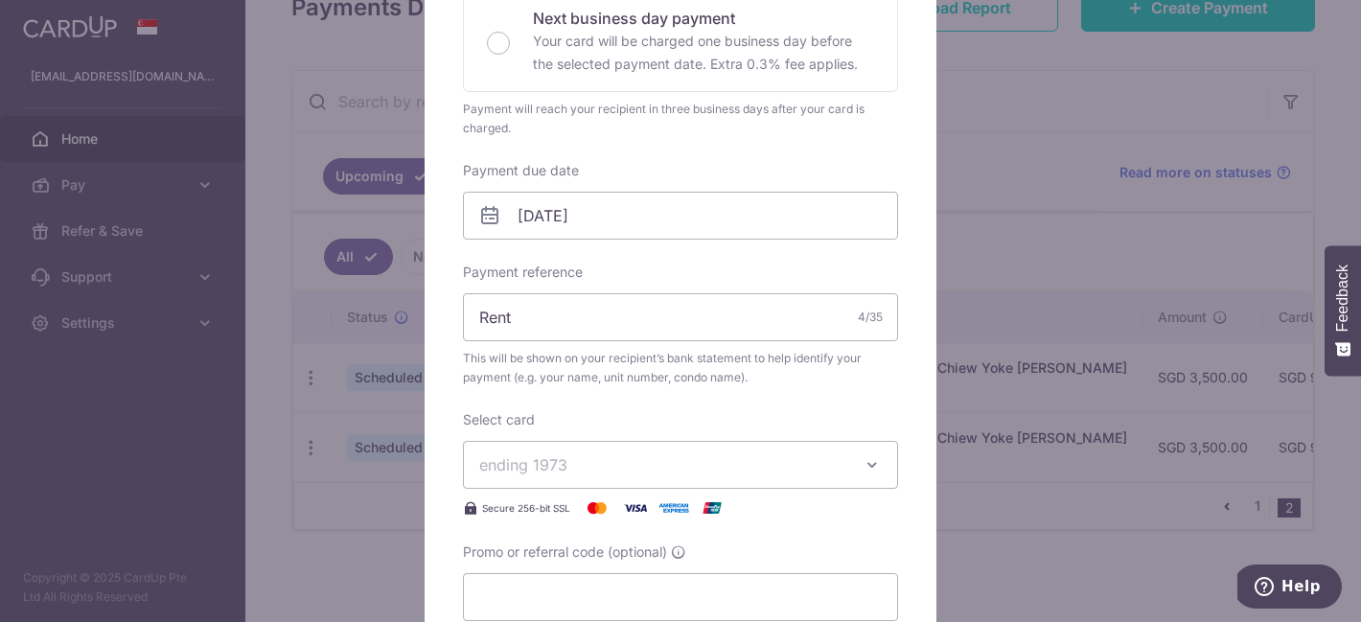
scroll to position [506, 0]
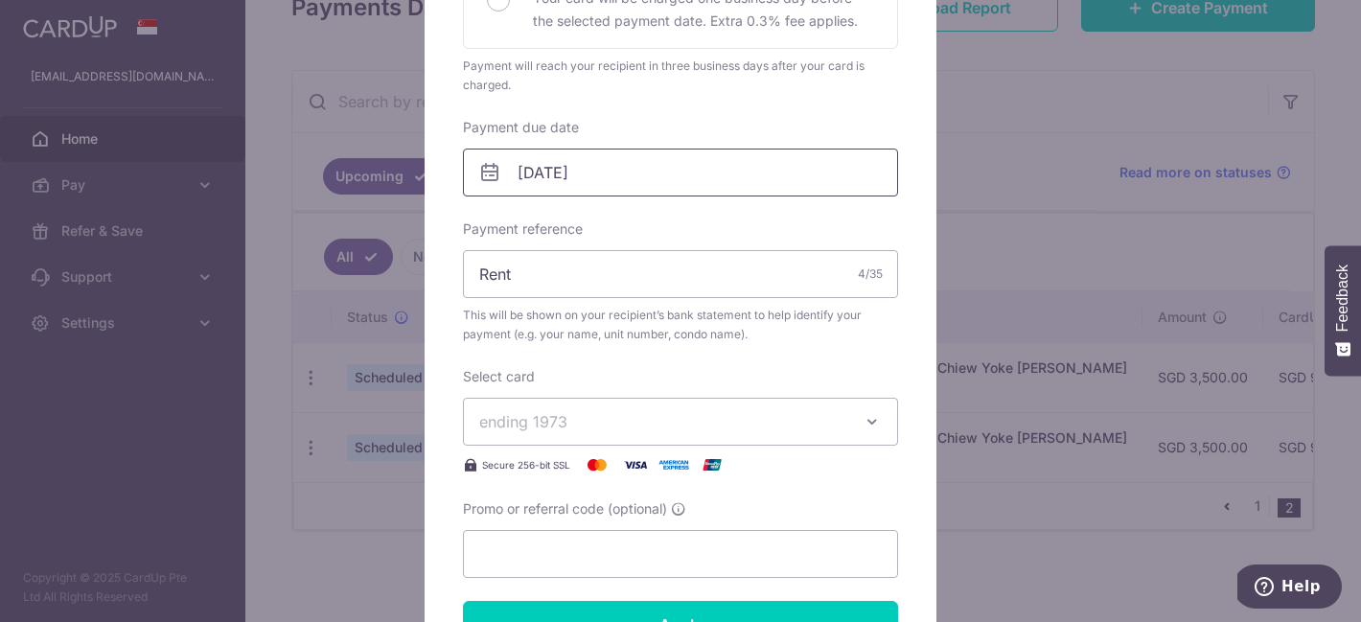
click at [839, 164] on input "02/04/2026" at bounding box center [680, 173] width 435 height 48
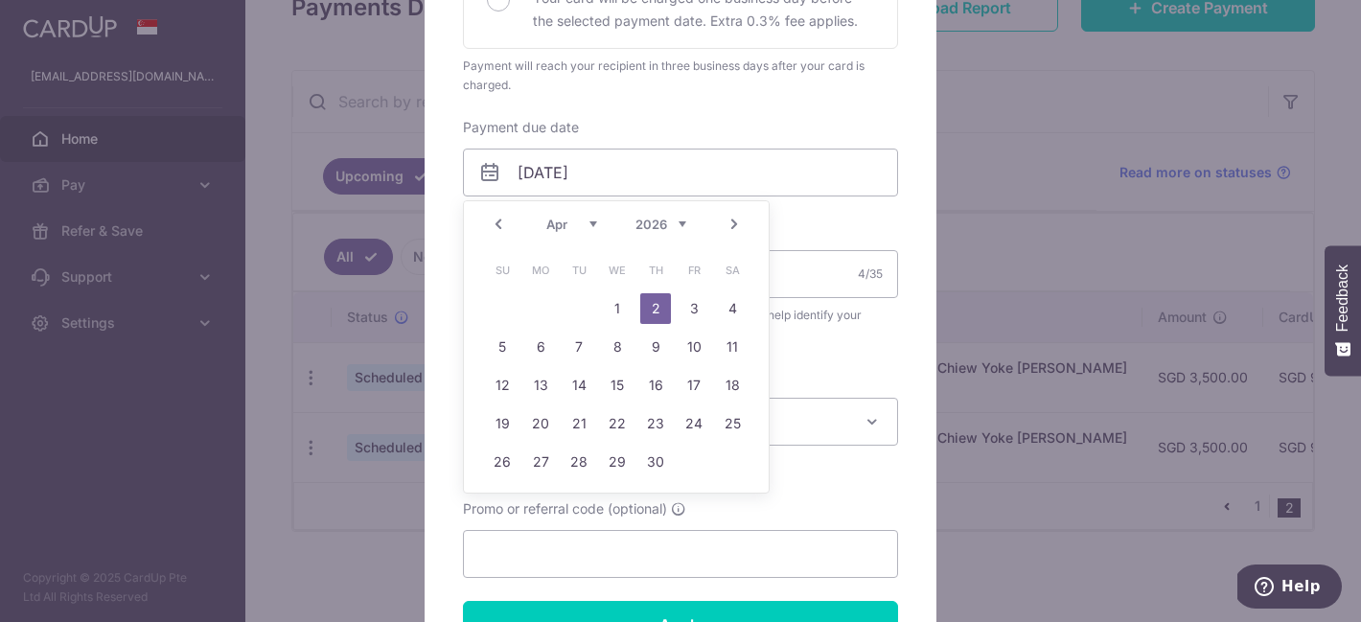
click at [495, 227] on link "Prev" at bounding box center [498, 224] width 23 height 23
click at [574, 461] on link "31" at bounding box center [579, 462] width 31 height 31
type input "31/03/2026"
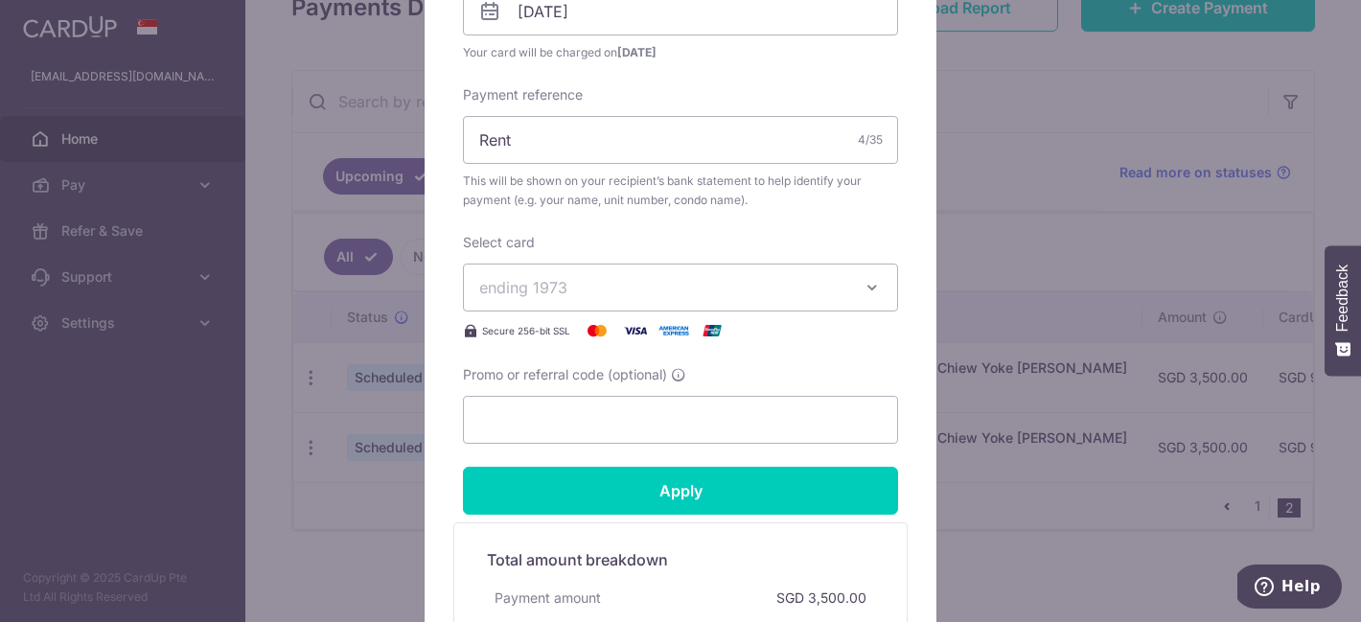
scroll to position [681, 0]
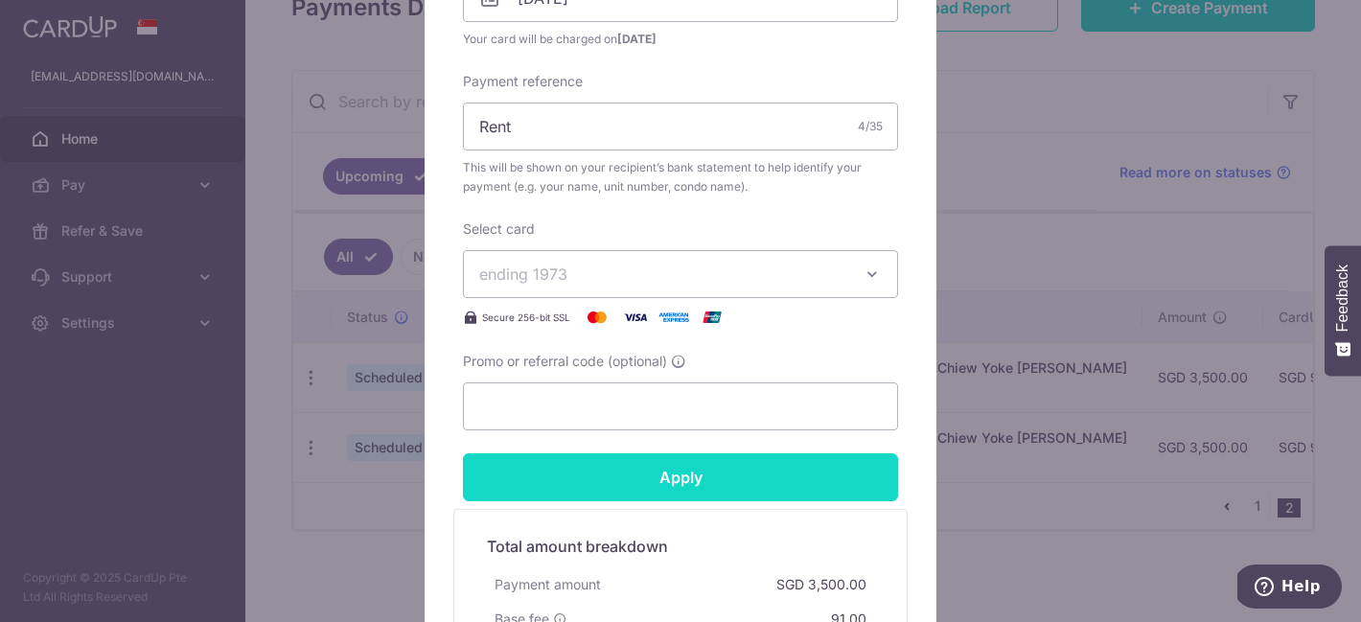
click at [606, 481] on input "Apply" at bounding box center [680, 477] width 435 height 48
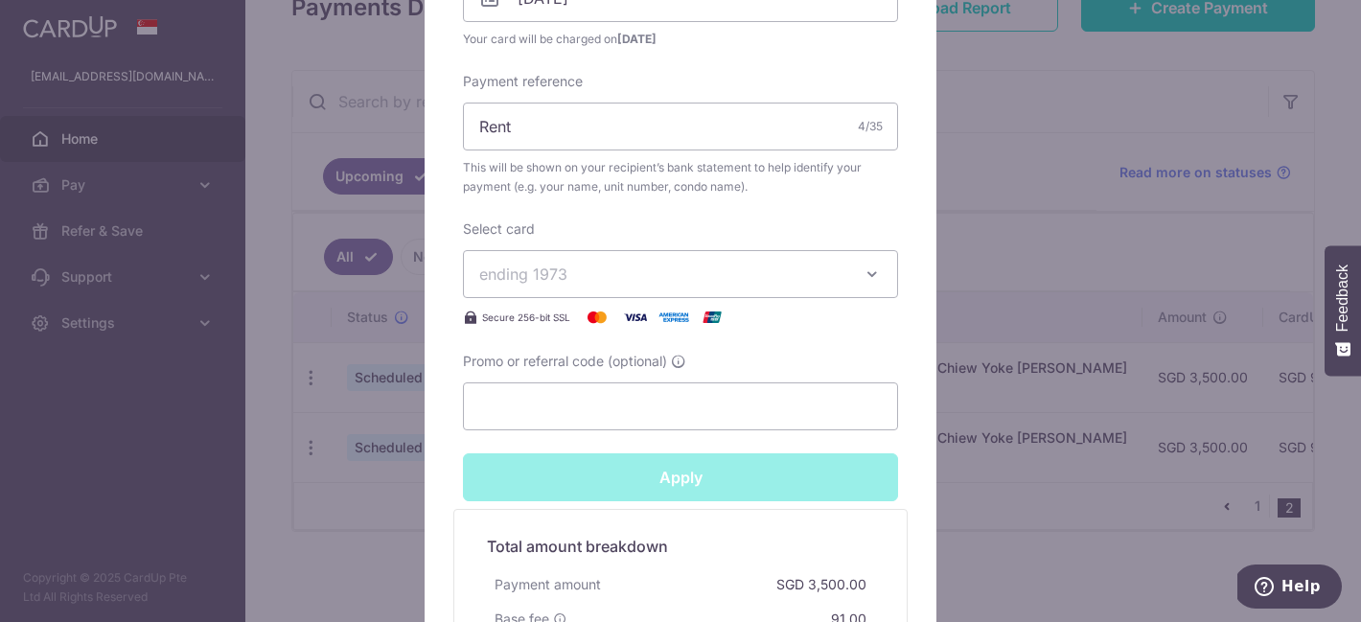
type input "Successfully Applied"
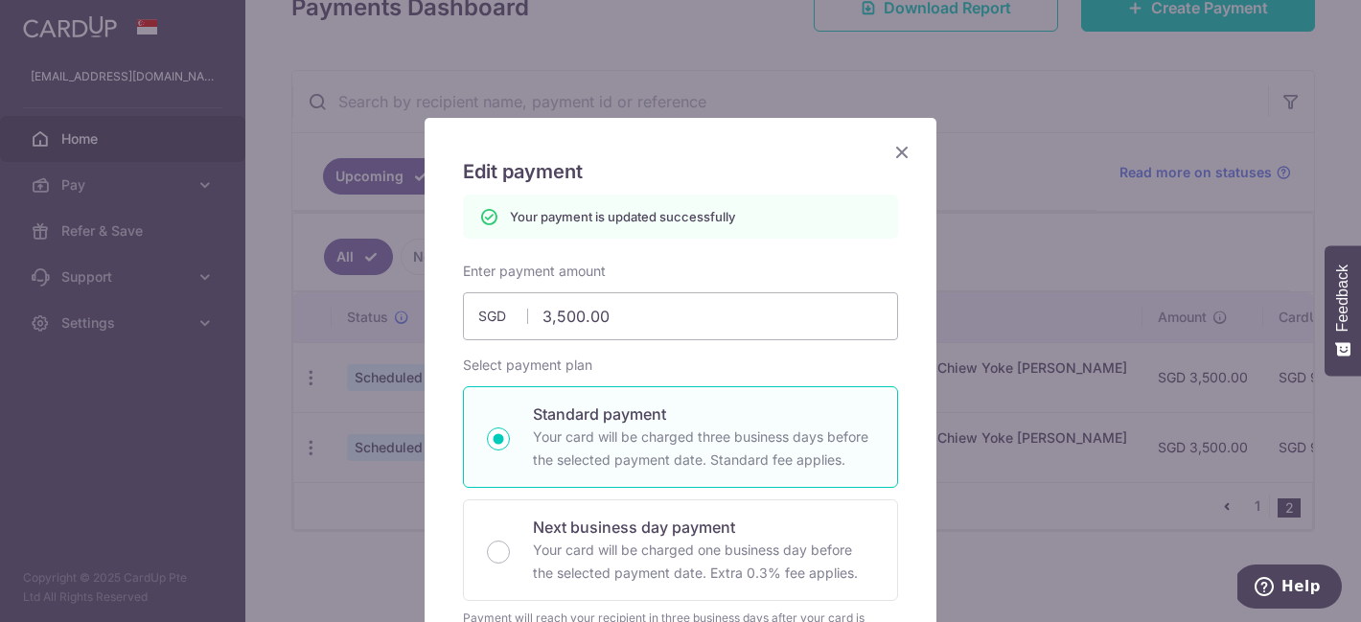
scroll to position [0, 0]
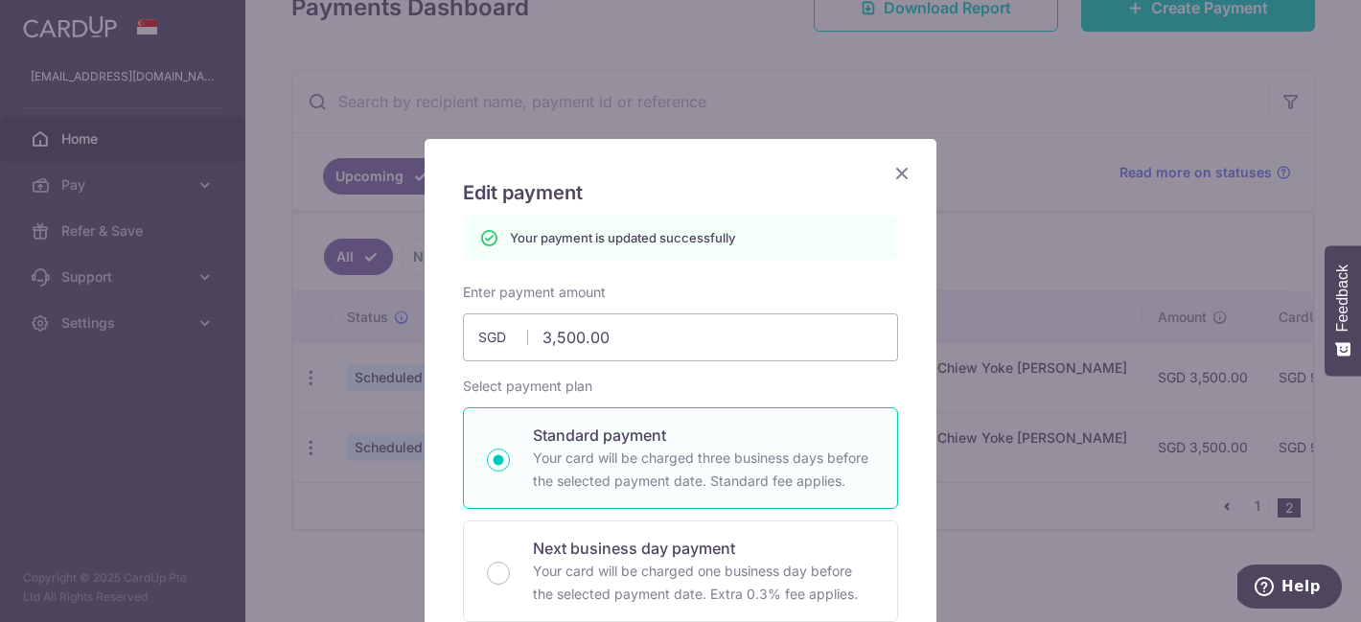
click at [892, 180] on icon "Close" at bounding box center [901, 173] width 23 height 24
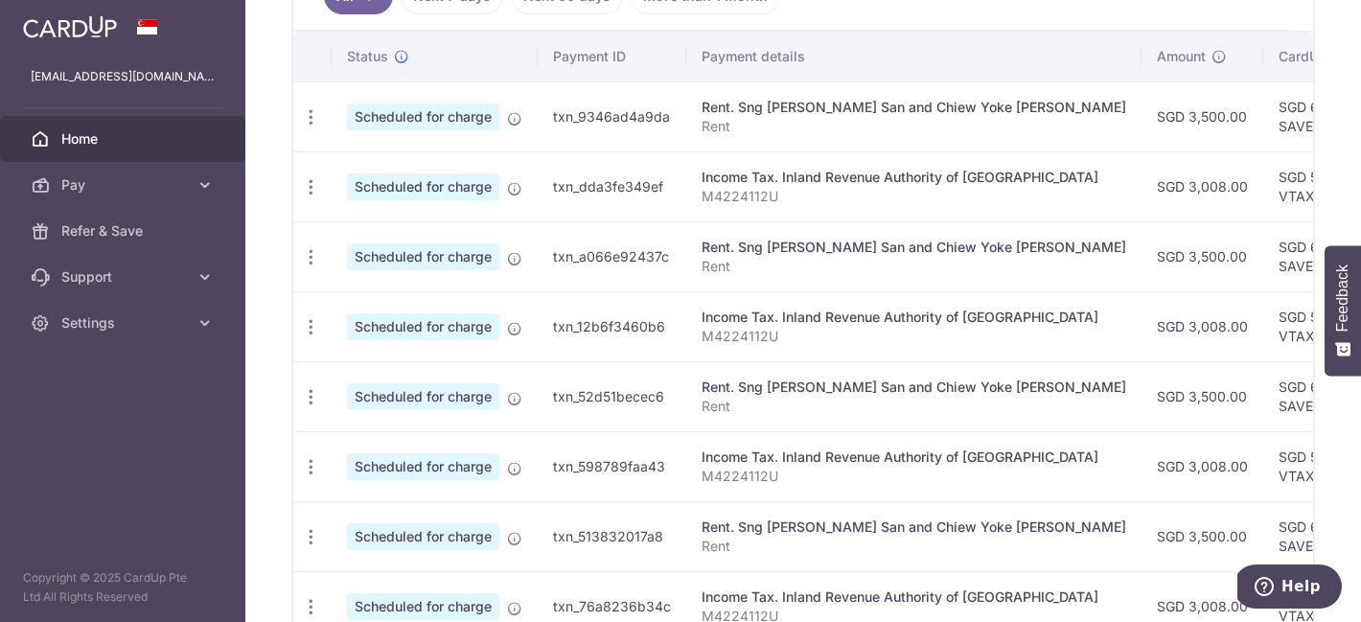
scroll to position [860, 0]
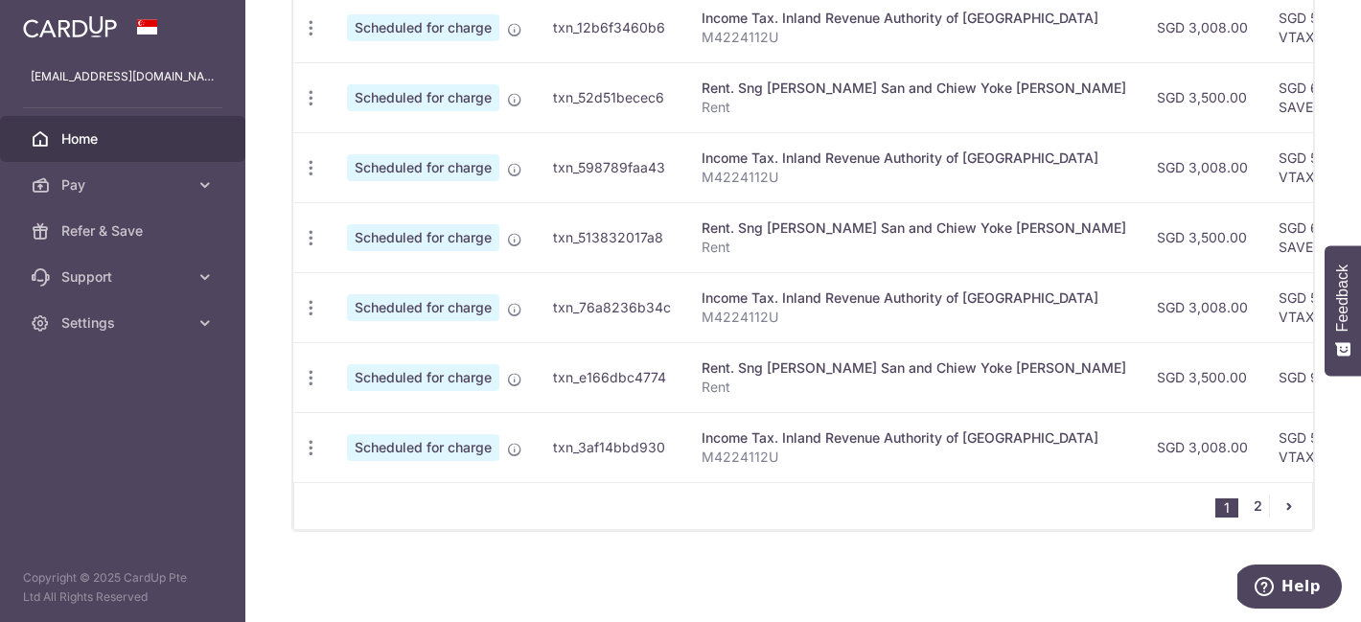
click at [1257, 506] on link "2" at bounding box center [1257, 506] width 23 height 23
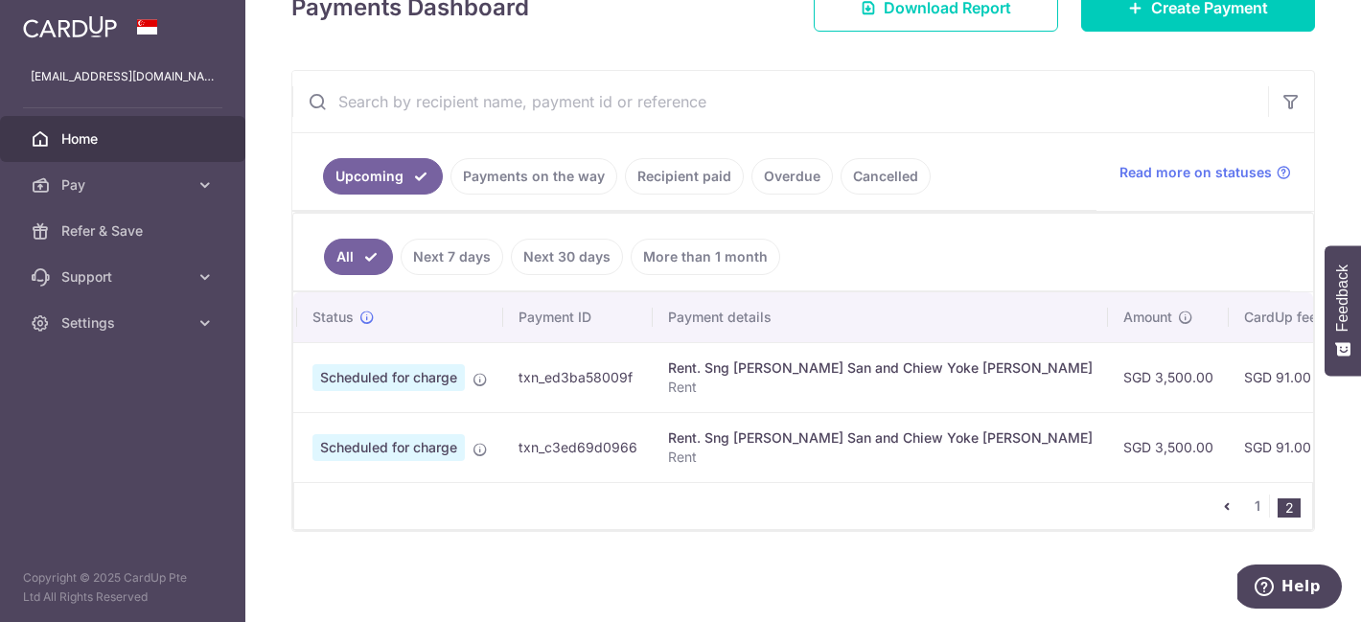
scroll to position [0, 0]
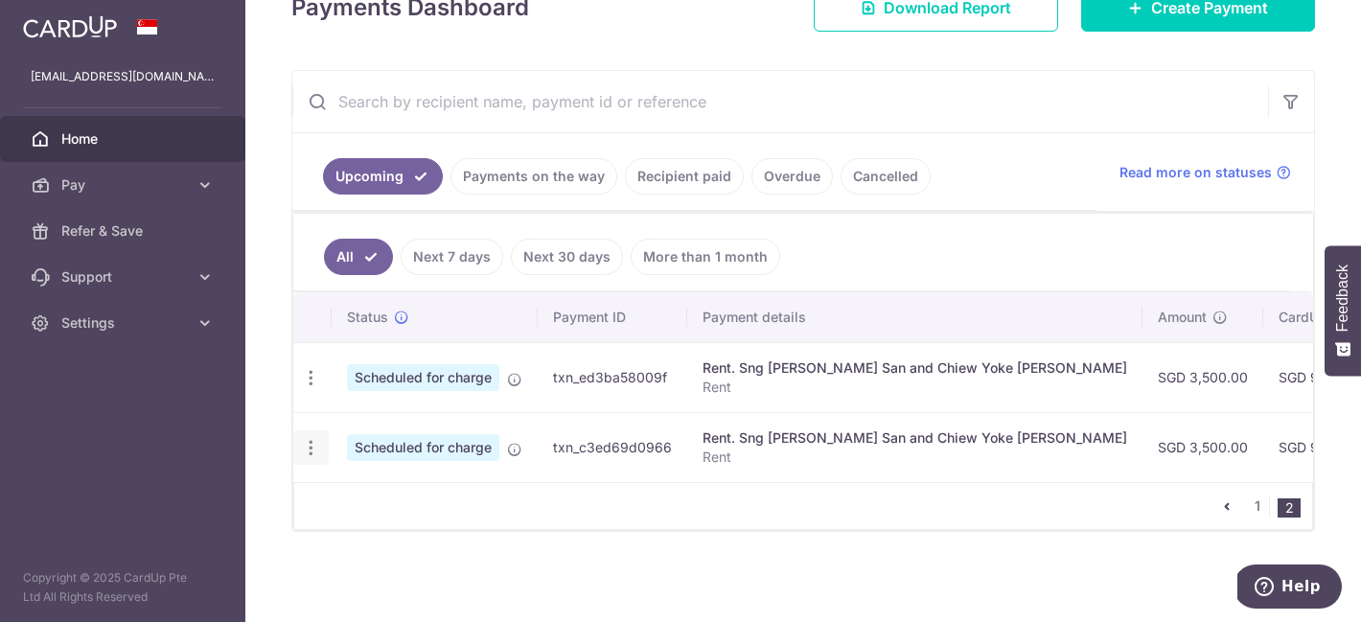
click at [311, 450] on icon "button" at bounding box center [311, 448] width 20 height 20
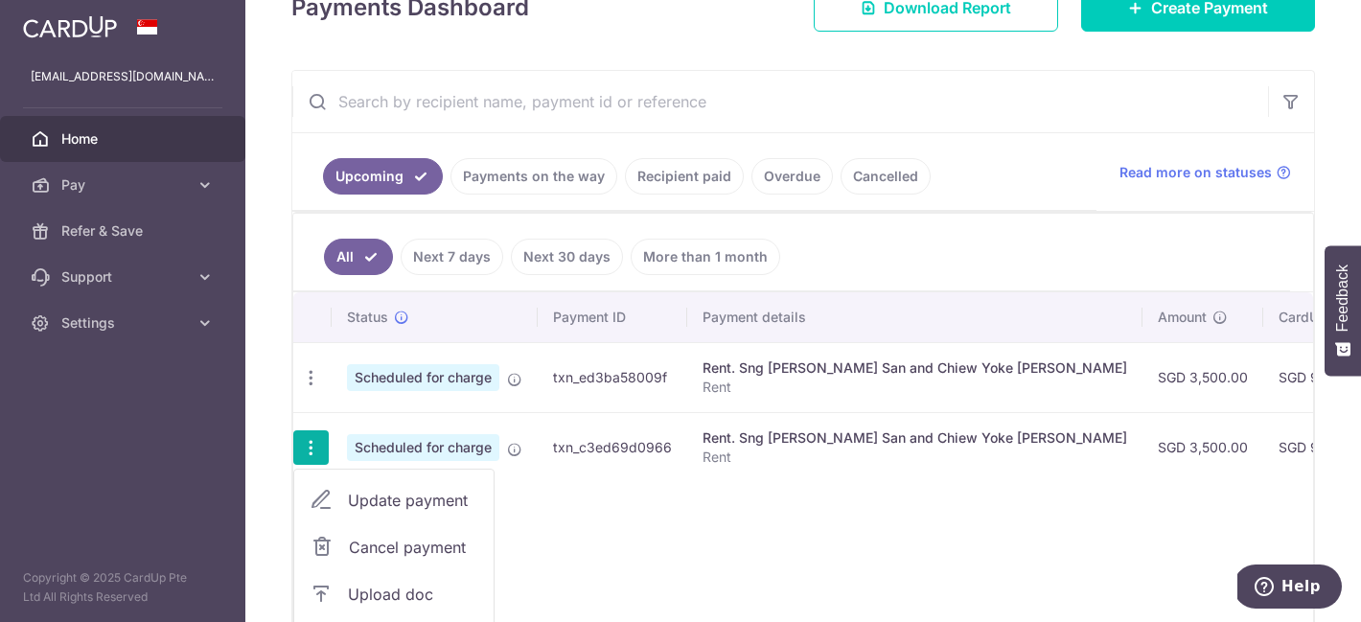
click at [335, 498] on link "Update payment" at bounding box center [393, 500] width 199 height 46
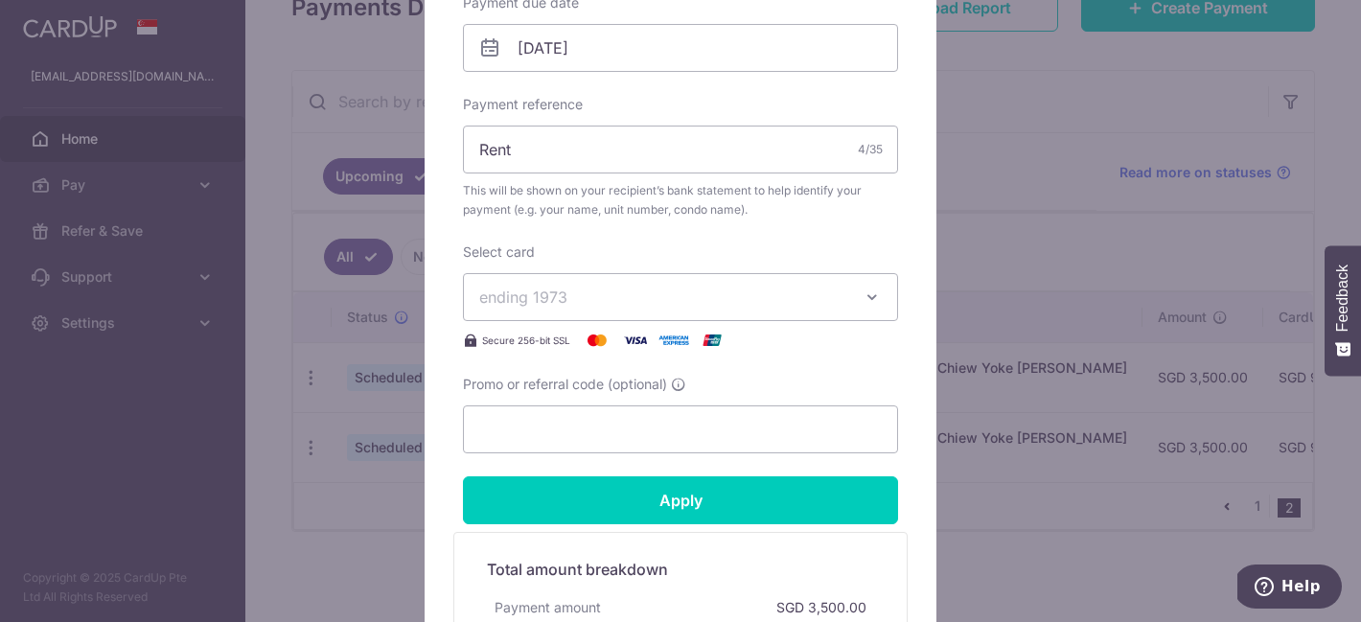
scroll to position [633, 0]
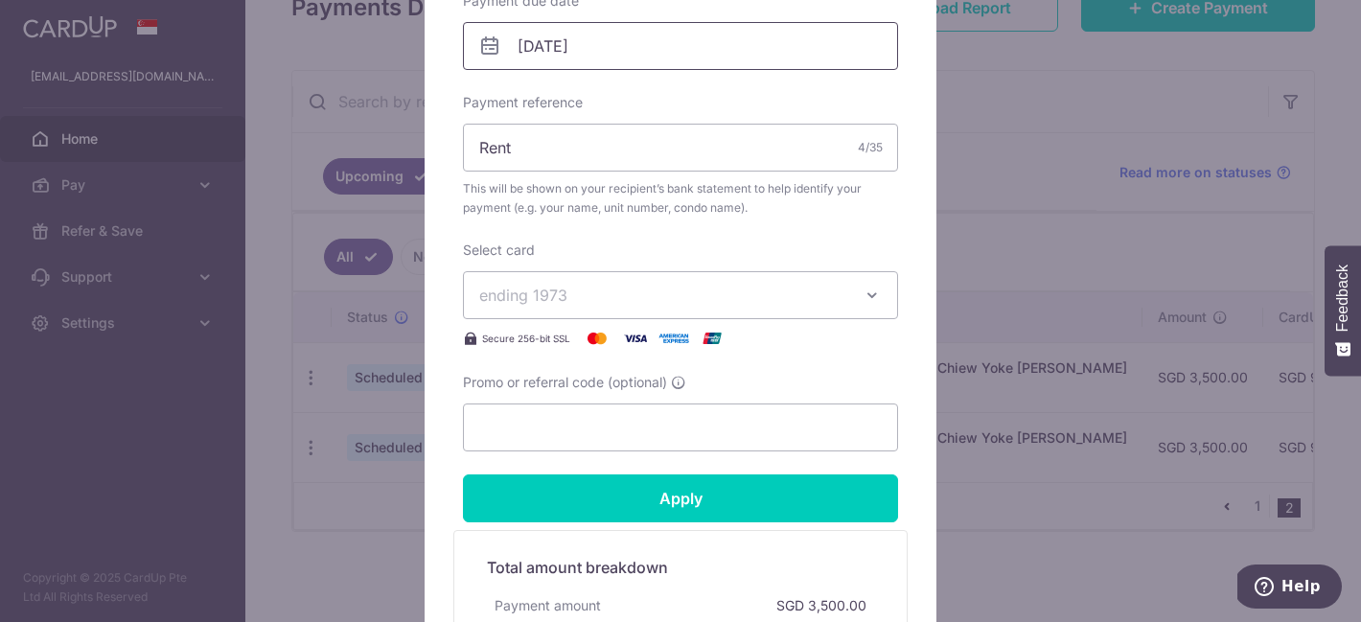
click at [775, 55] on input "02/05/2026" at bounding box center [680, 46] width 435 height 48
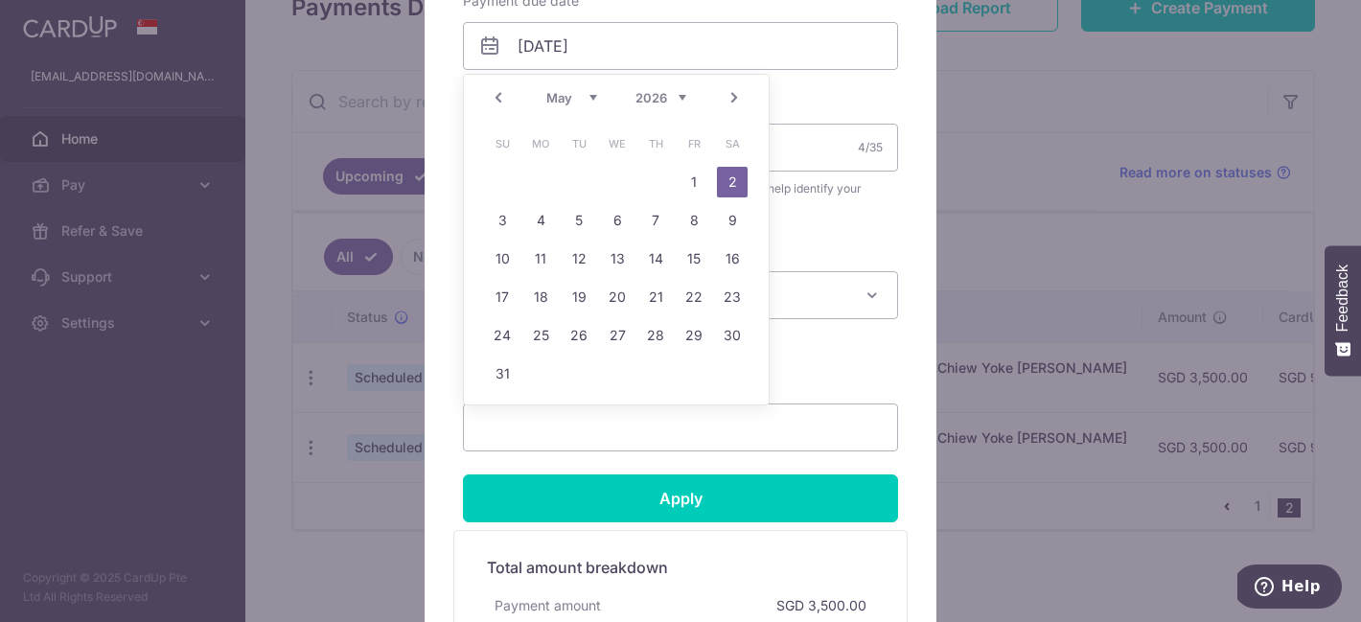
click at [497, 98] on link "Prev" at bounding box center [498, 97] width 23 height 23
click at [652, 324] on link "30" at bounding box center [655, 335] width 31 height 31
type input "30/04/2026"
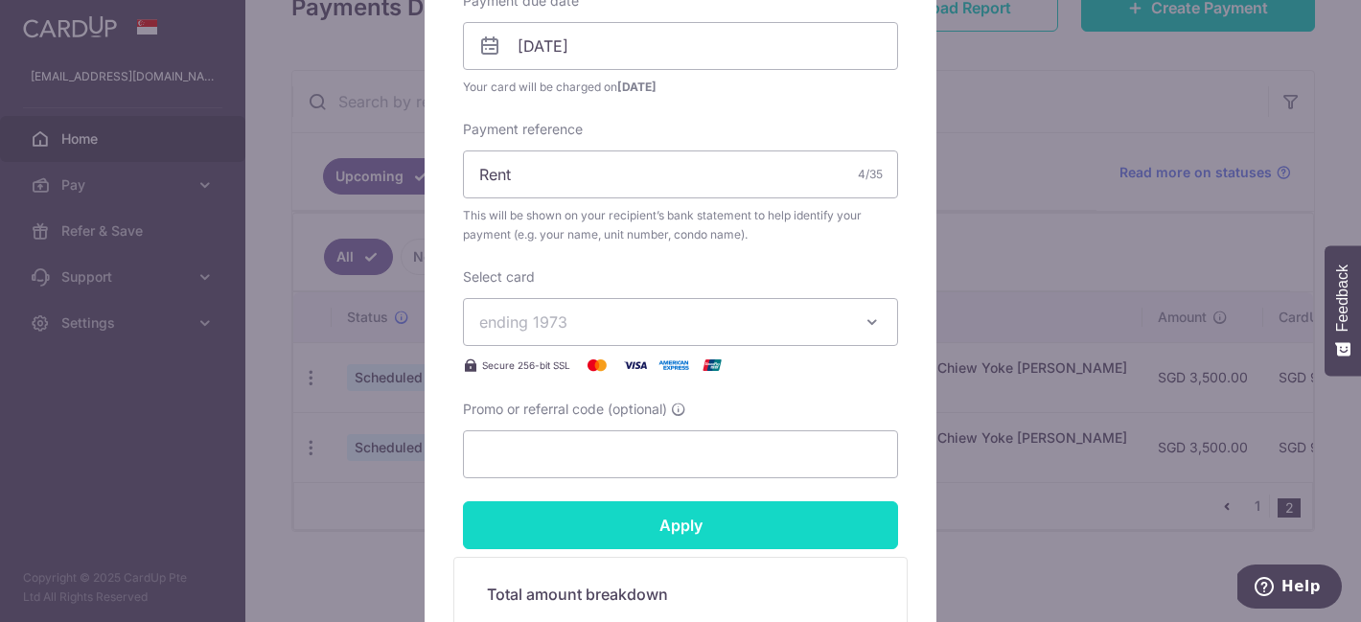
click at [629, 530] on input "Apply" at bounding box center [680, 525] width 435 height 48
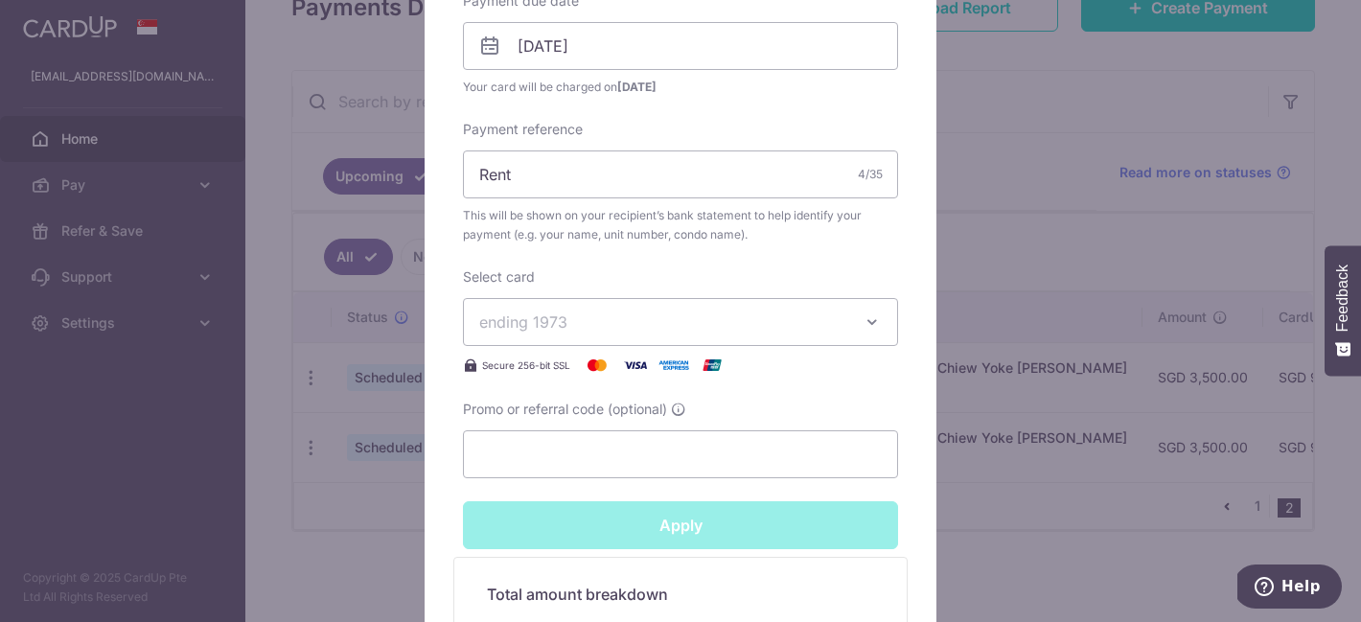
type input "Successfully Applied"
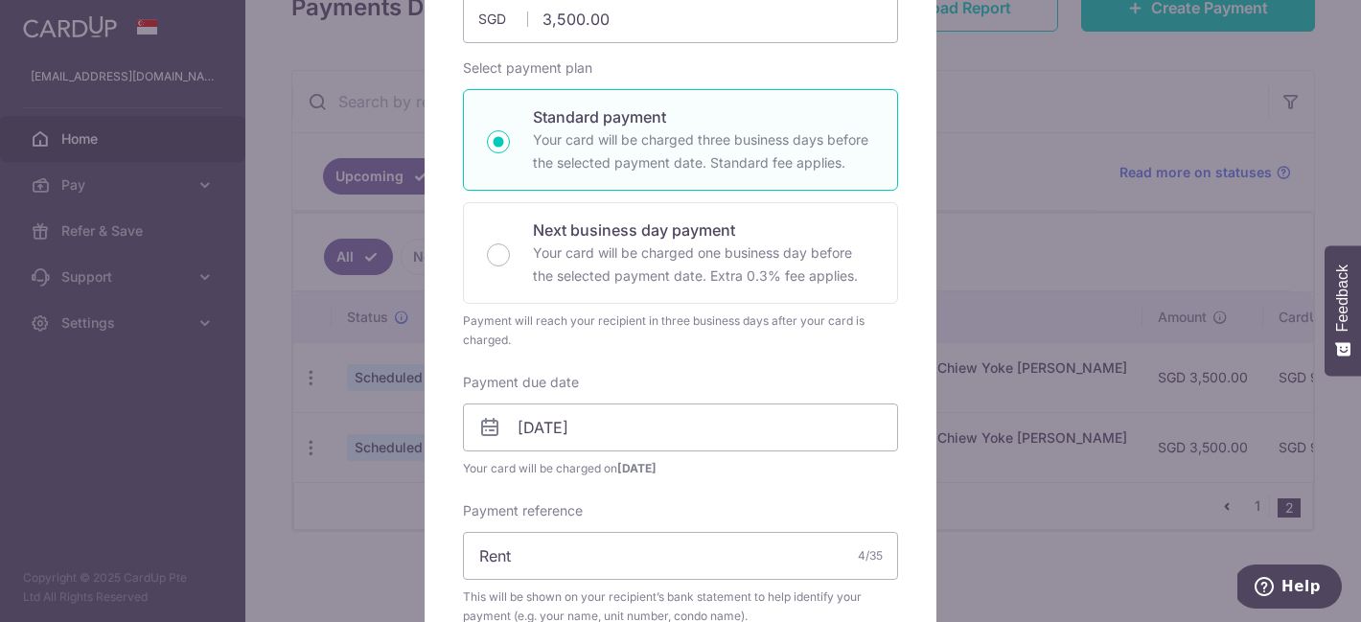
scroll to position [0, 0]
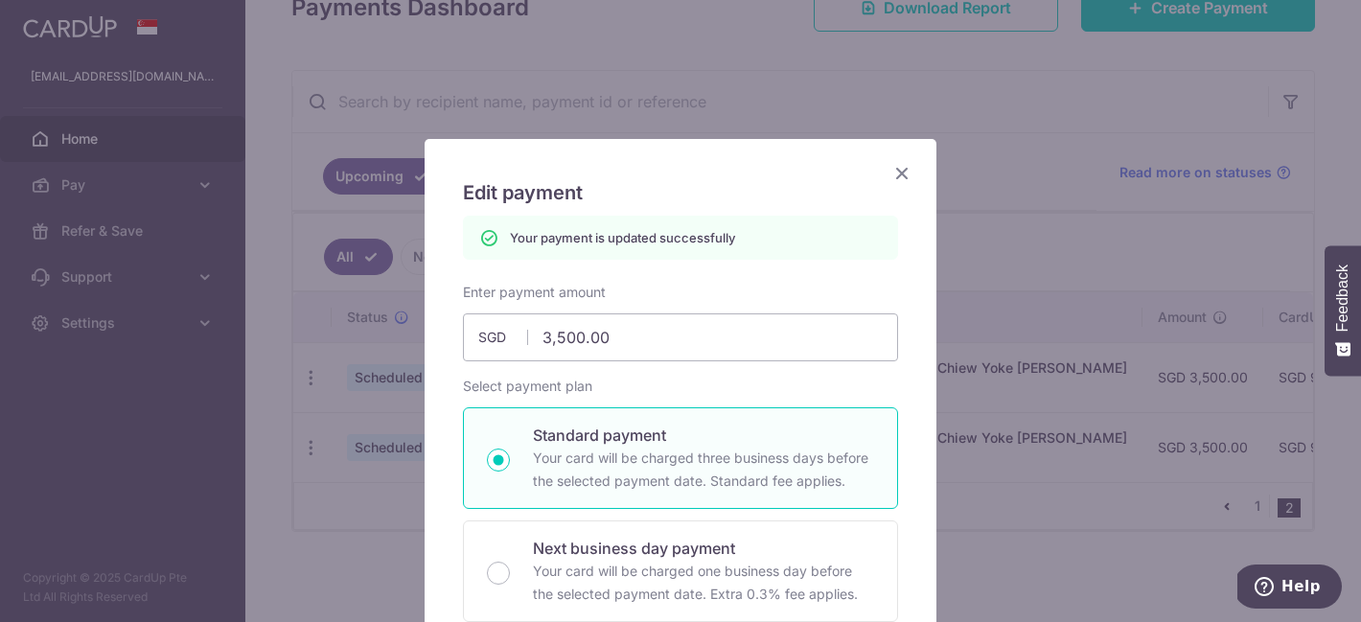
click at [897, 173] on icon "Close" at bounding box center [901, 173] width 23 height 24
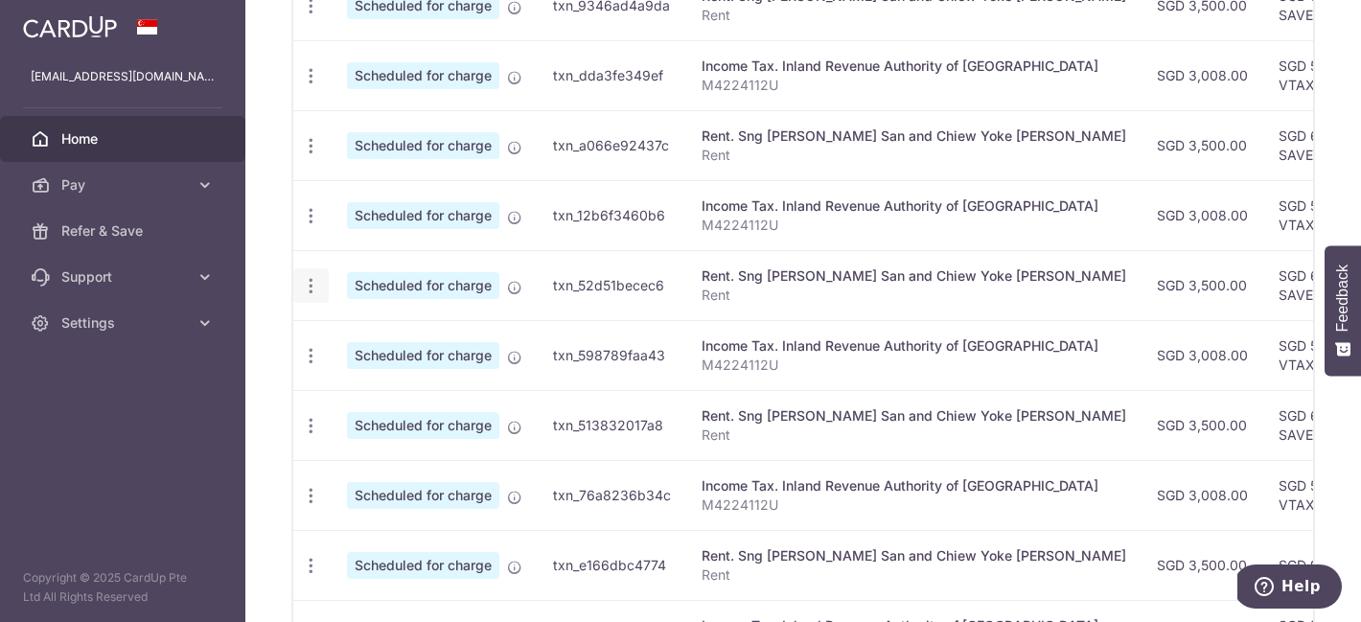
click at [304, 288] on icon "button" at bounding box center [311, 286] width 20 height 20
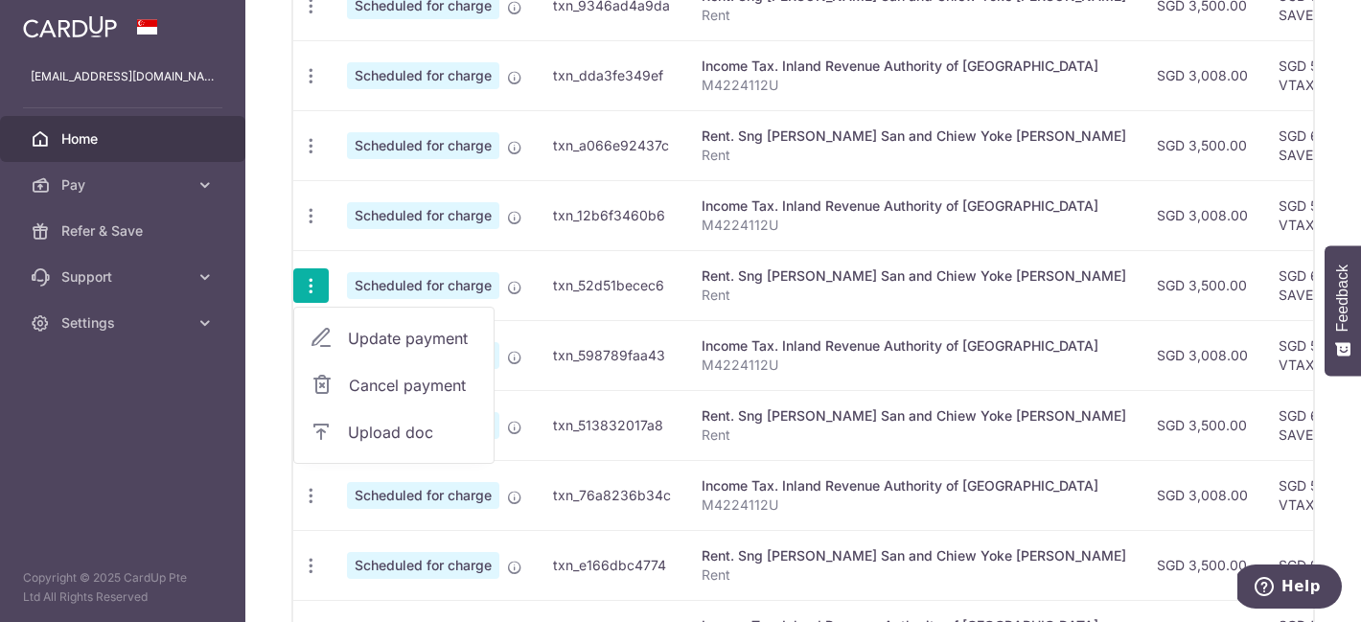
click at [364, 346] on span "Update payment" at bounding box center [413, 338] width 130 height 23
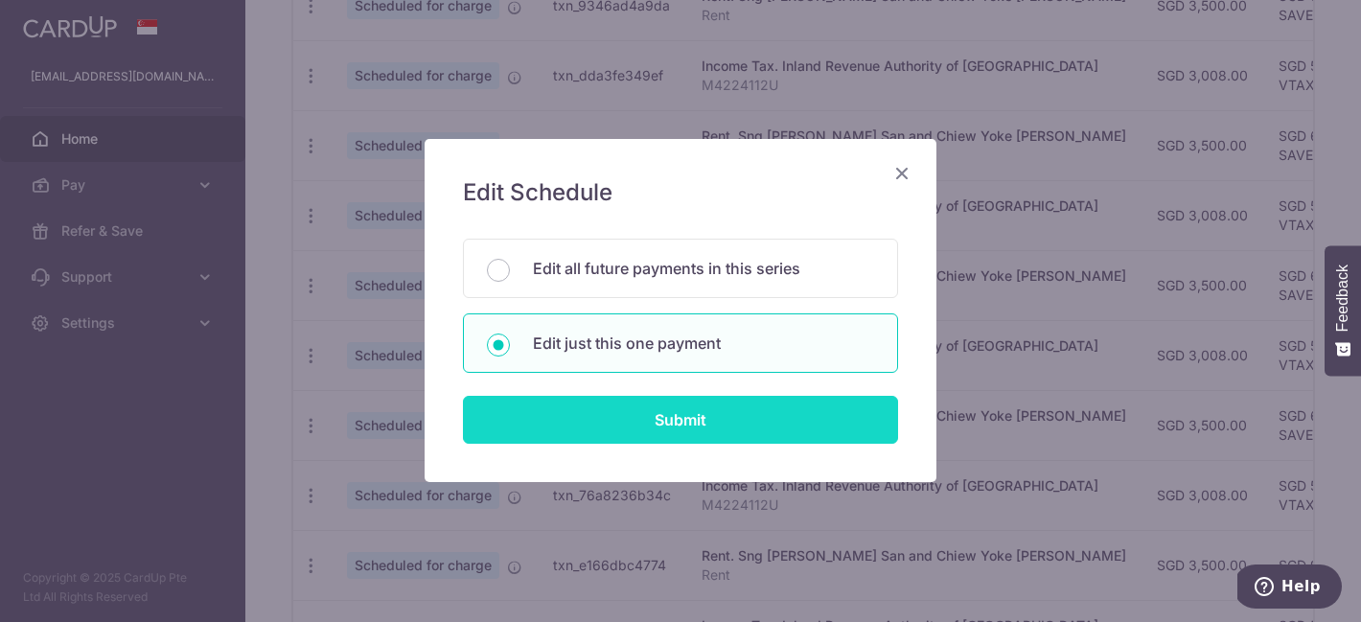
click at [639, 415] on input "Submit" at bounding box center [680, 420] width 435 height 48
radio input "true"
type input "3,500.00"
type input "[DATE]"
type input "Rent"
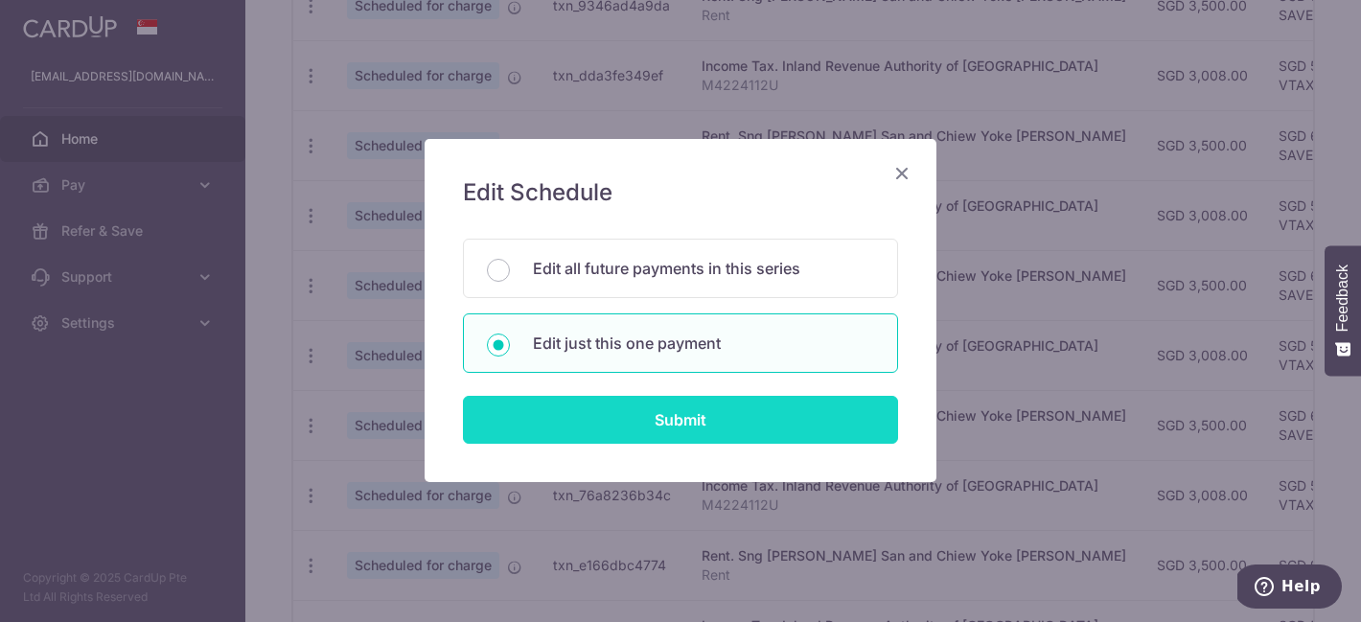
type input "SAVERENT179"
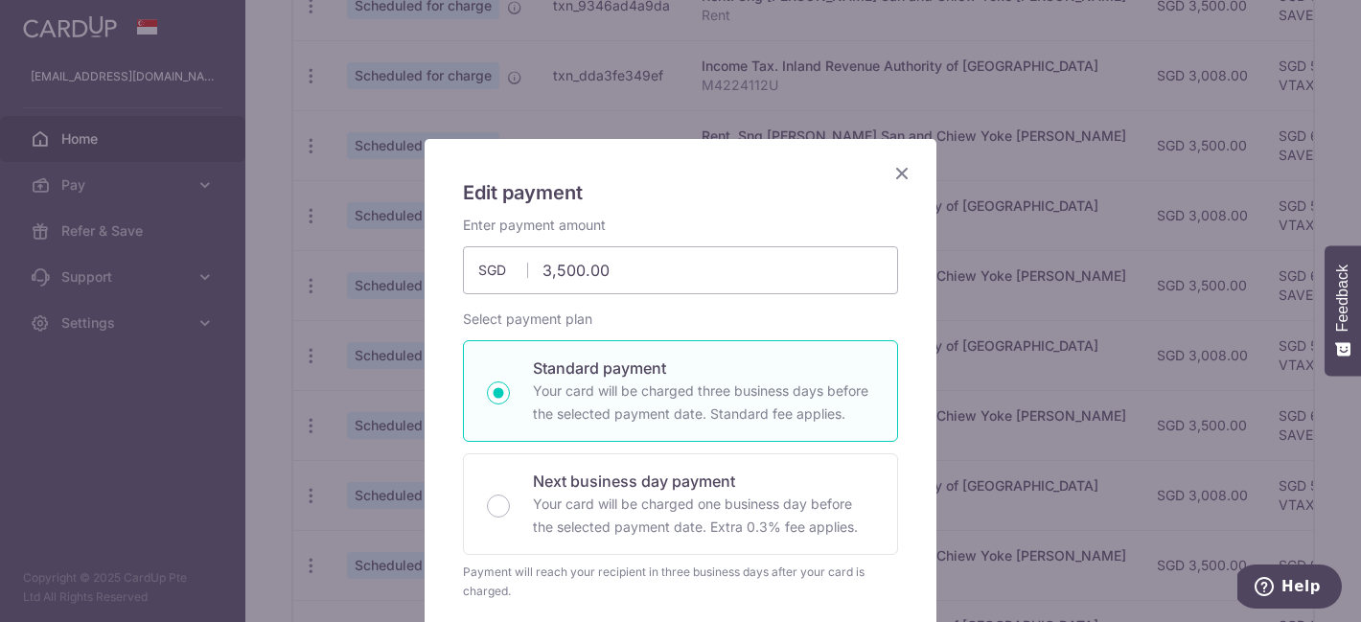
scroll to position [289, 0]
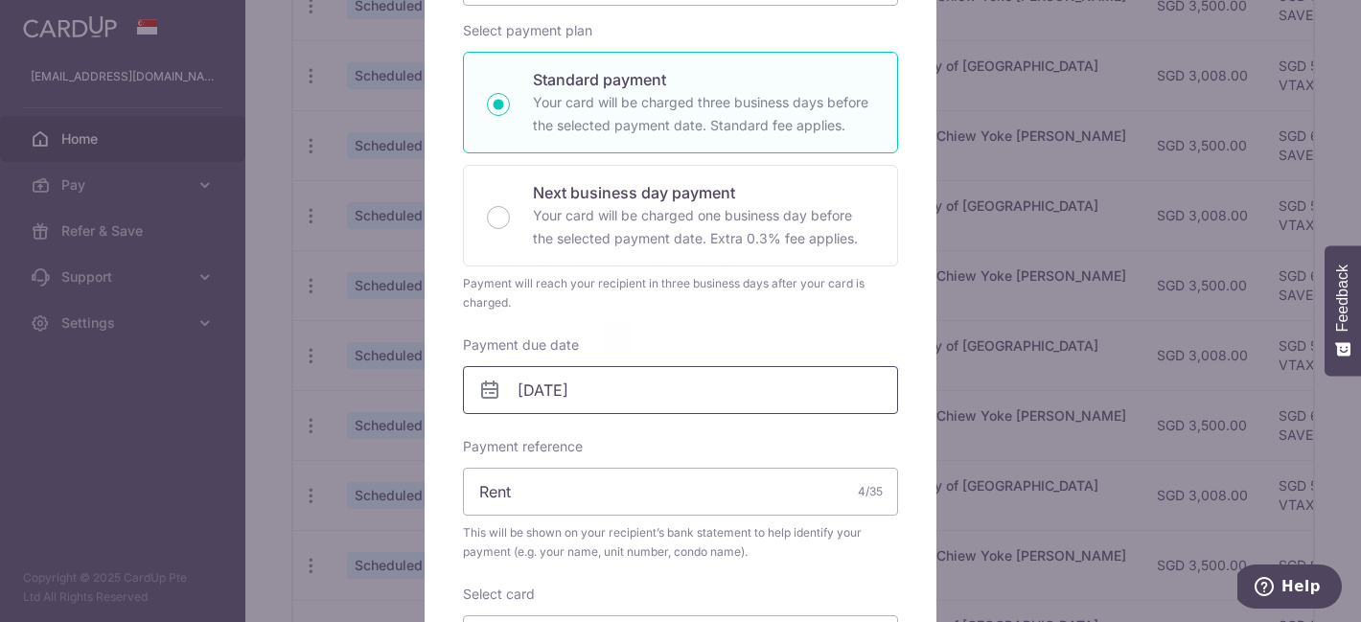
click at [590, 396] on input "31/12/2025" at bounding box center [680, 390] width 435 height 48
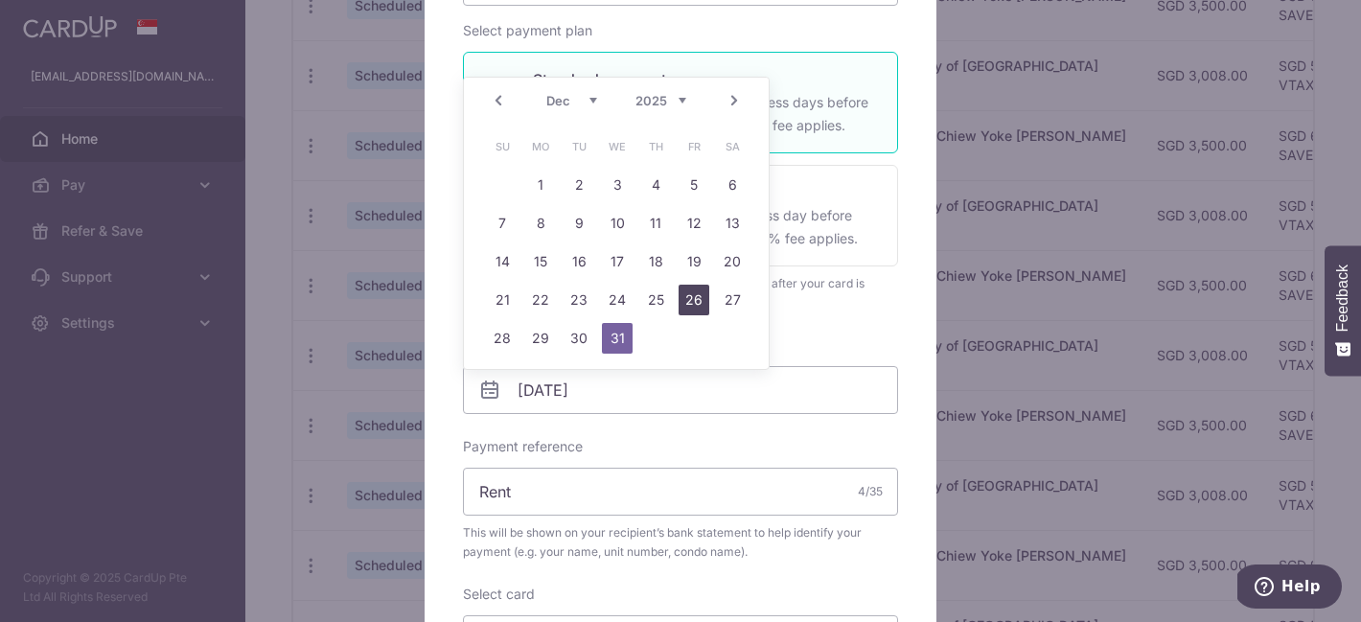
click at [685, 294] on link "26" at bounding box center [694, 300] width 31 height 31
type input "[DATE]"
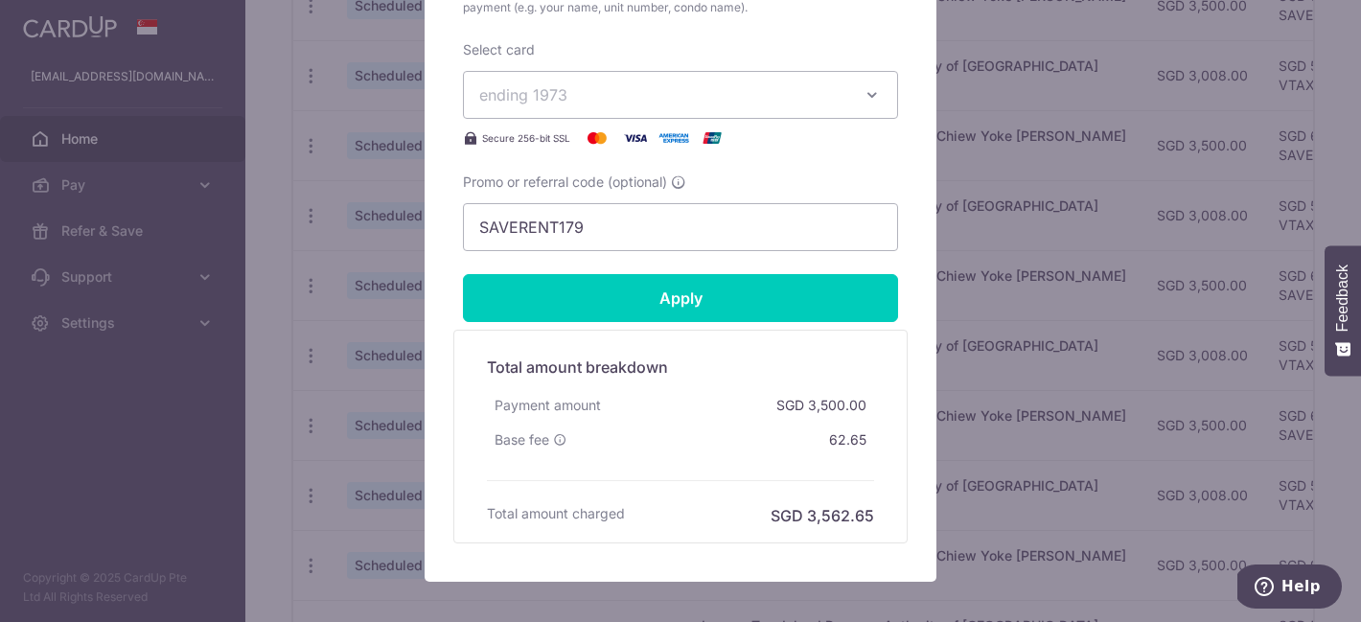
scroll to position [868, 0]
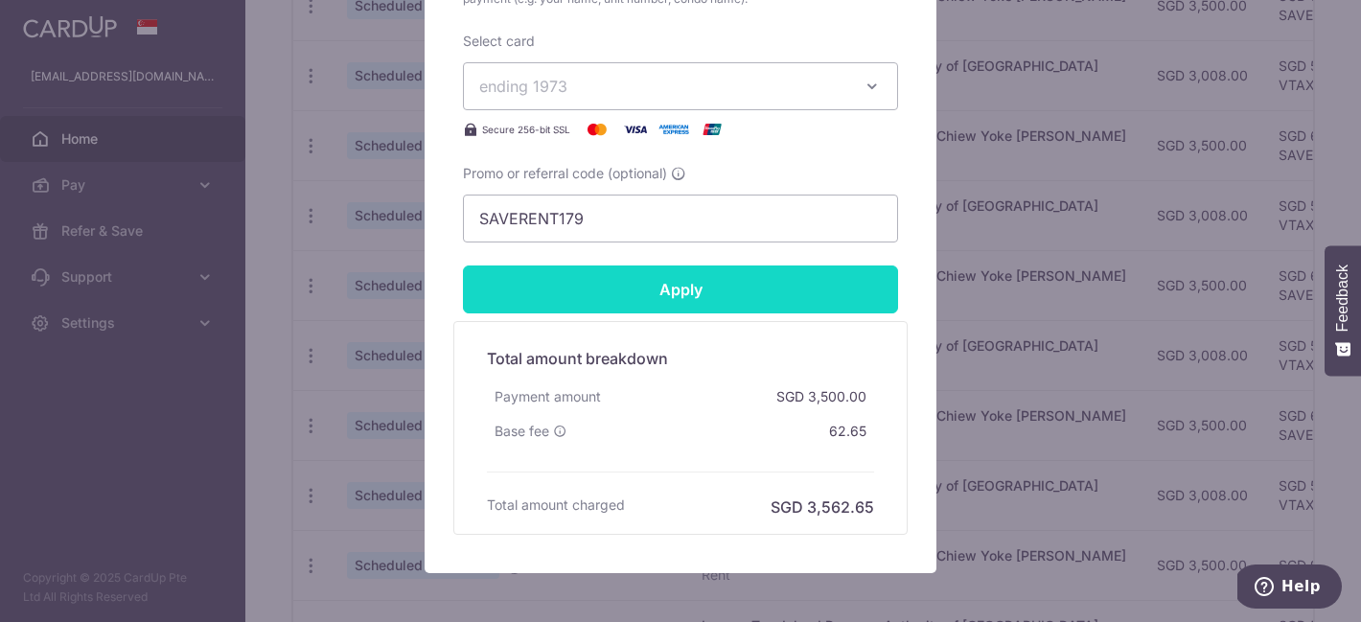
click at [786, 285] on input "Apply" at bounding box center [680, 290] width 435 height 48
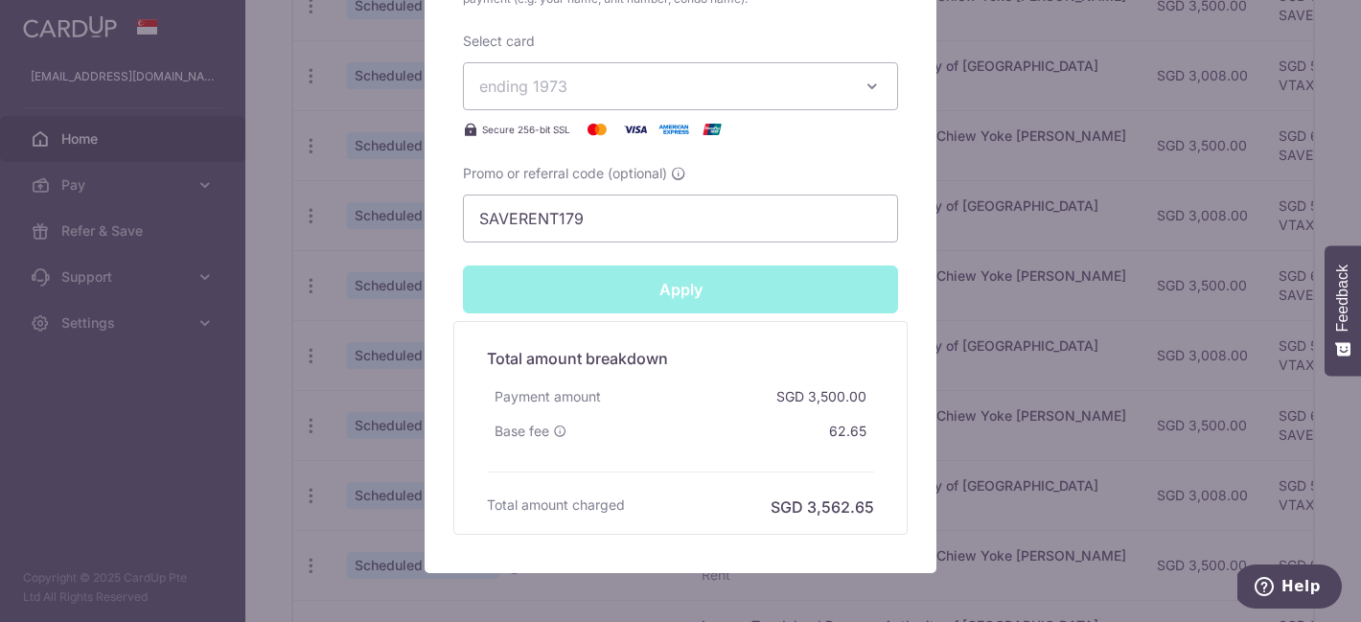
type input "Successfully Applied"
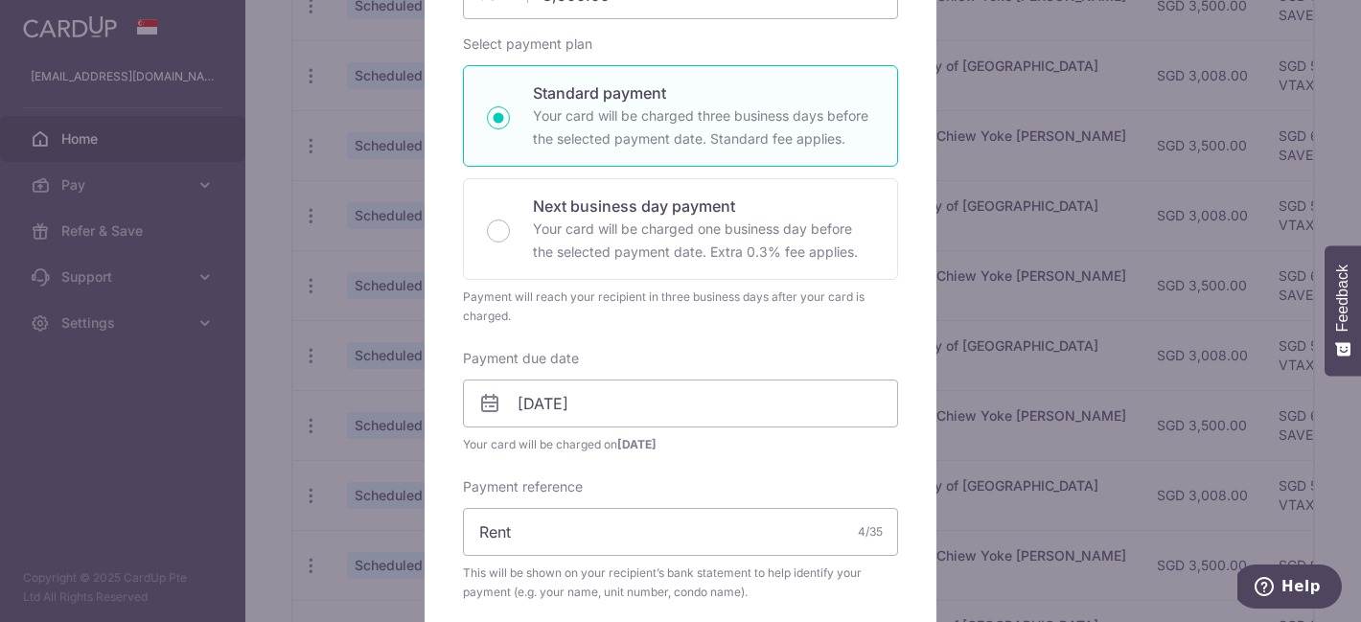
scroll to position [0, 0]
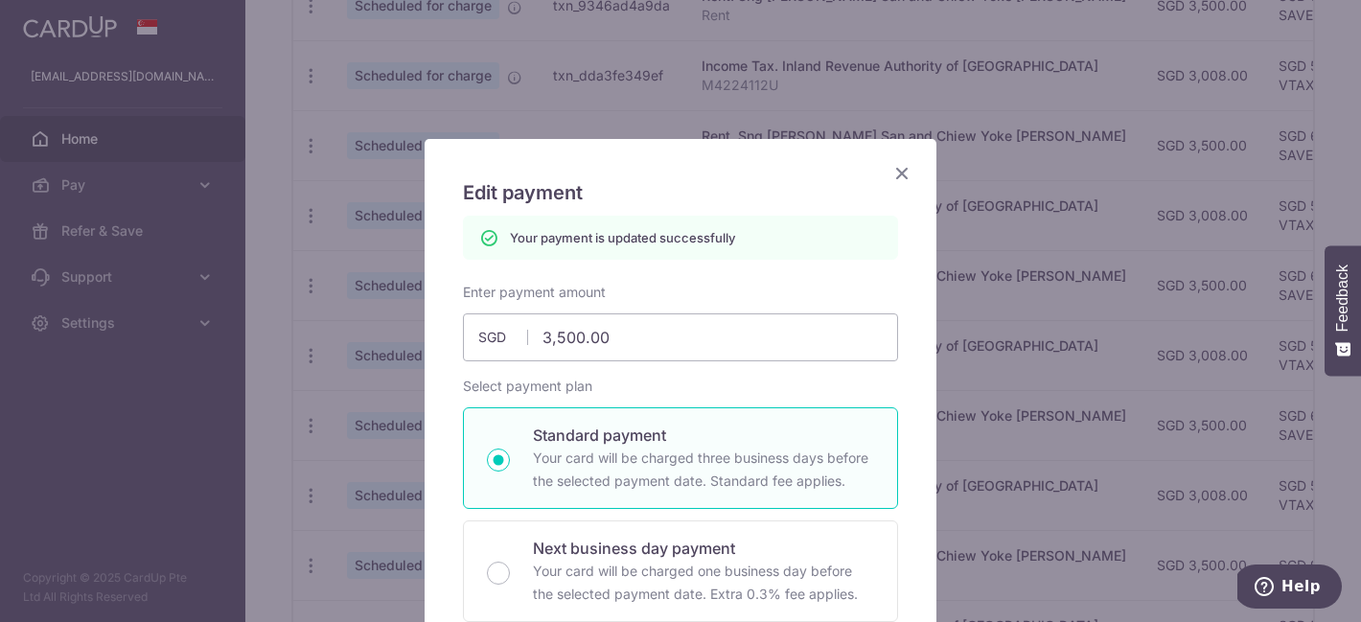
click at [904, 176] on icon "Close" at bounding box center [901, 173] width 23 height 24
